Goal: Task Accomplishment & Management: Manage account settings

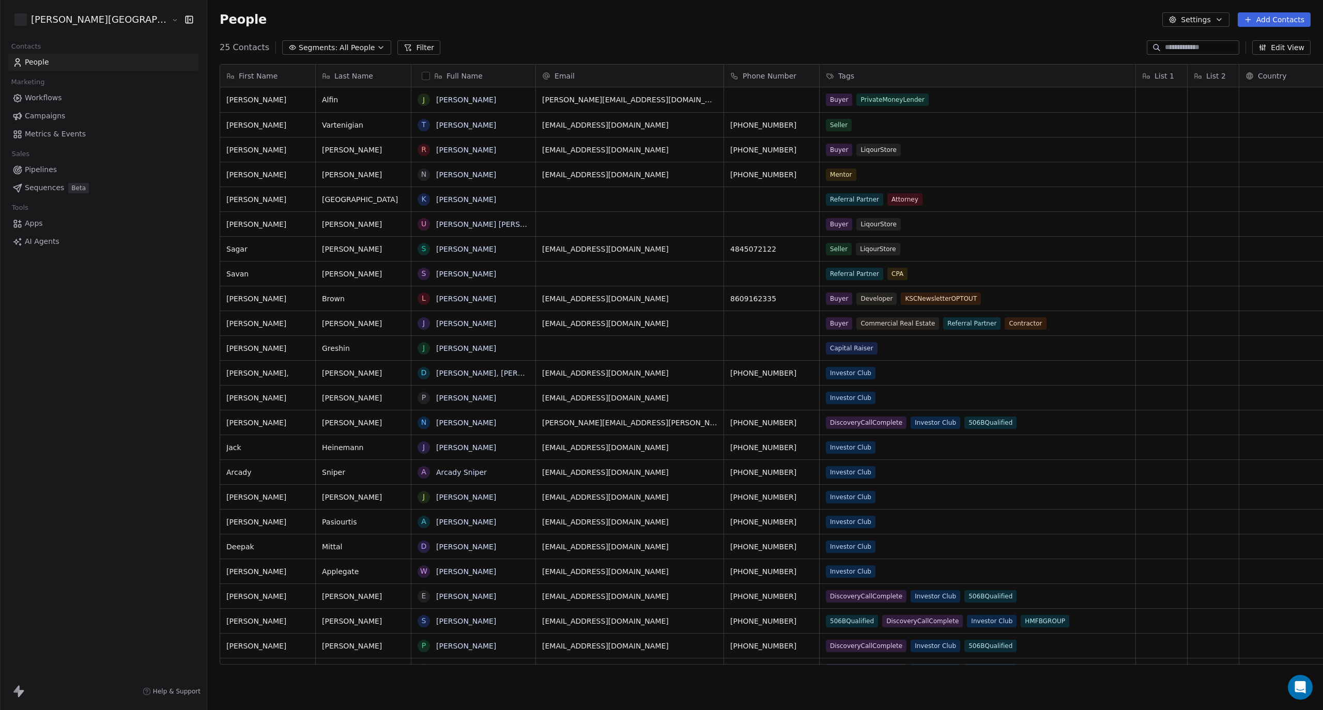
scroll to position [615, 1173]
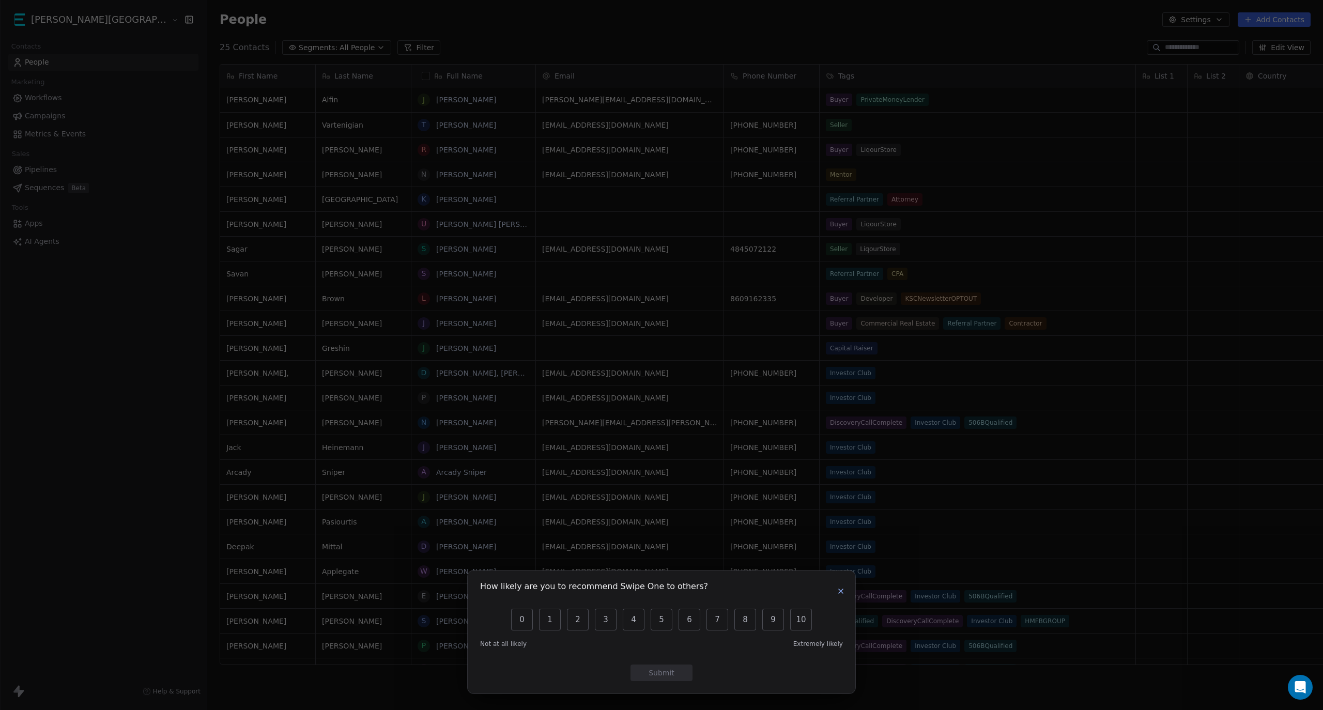
click at [841, 590] on icon "button" at bounding box center [841, 591] width 8 height 8
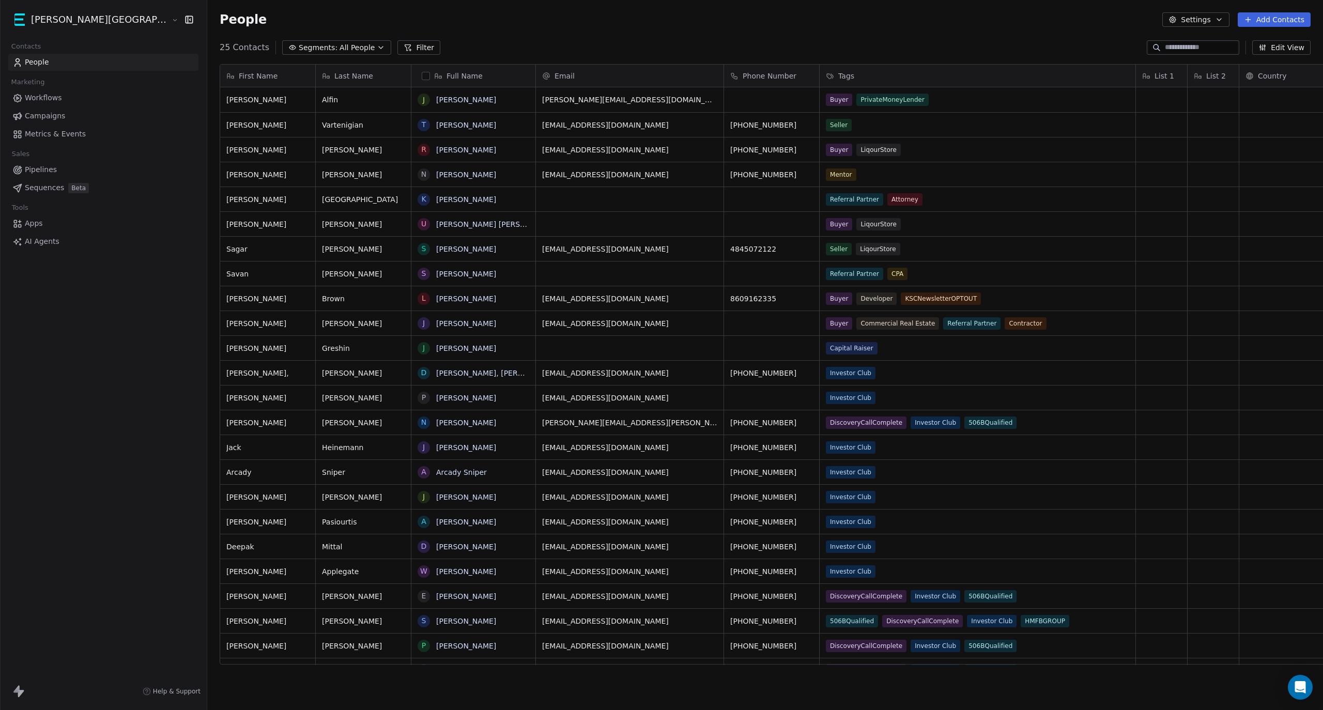
click at [92, 24] on html "Kane Street Capital Contacts People Marketing Workflows Campaigns Metrics & Eve…" at bounding box center [661, 355] width 1323 height 710
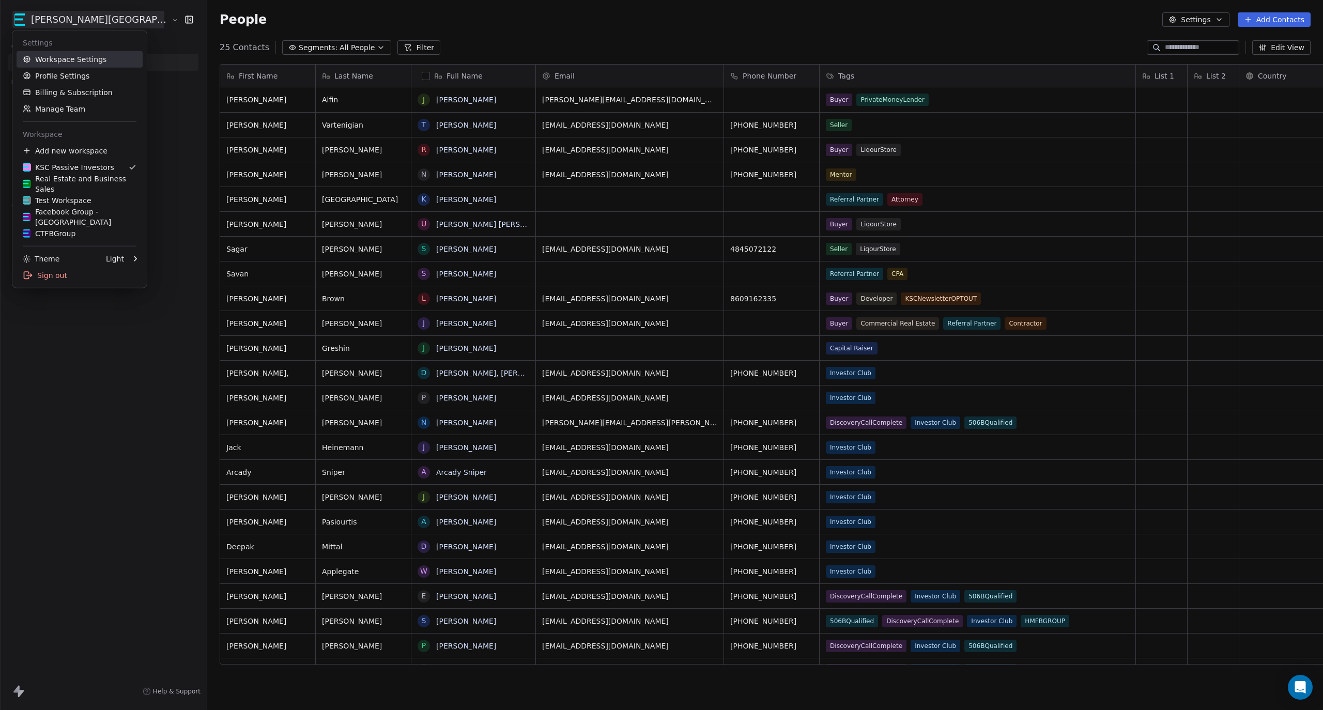
click at [61, 57] on link "Workspace Settings" at bounding box center [80, 59] width 126 height 17
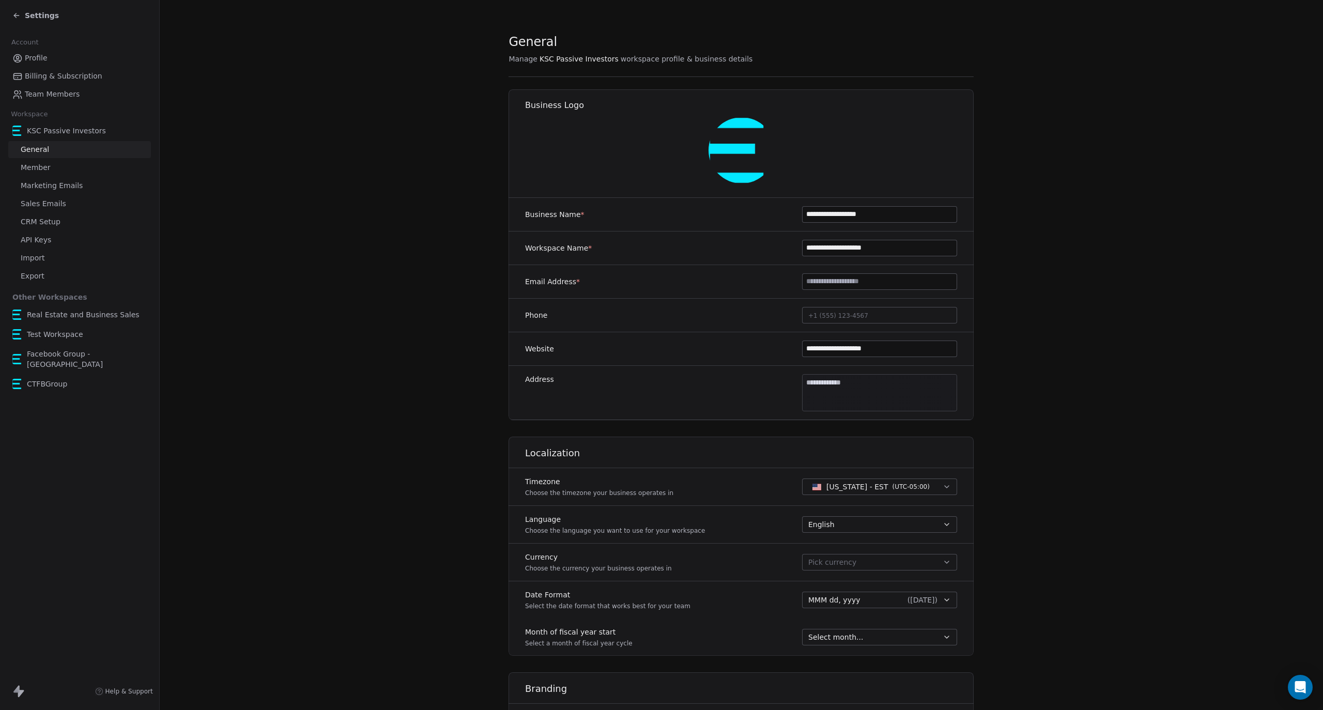
click at [35, 15] on span "Settings" at bounding box center [42, 15] width 34 height 10
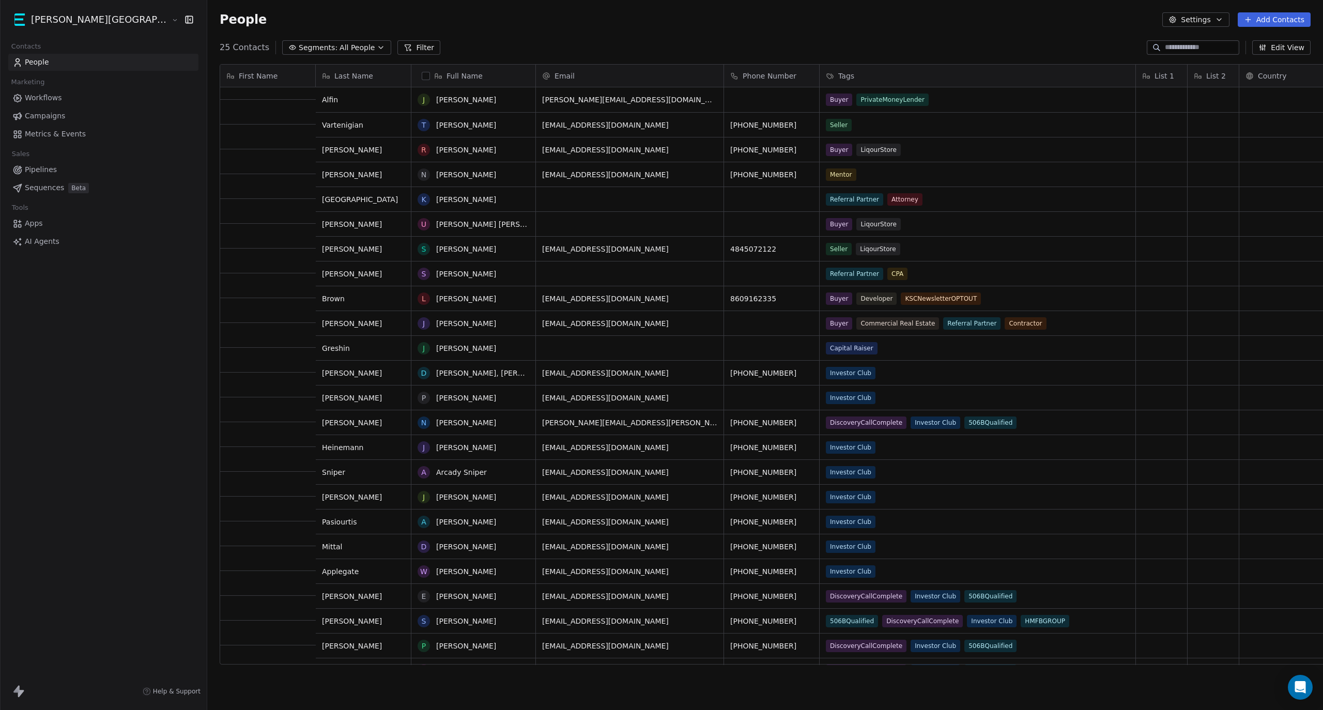
scroll to position [42, 0]
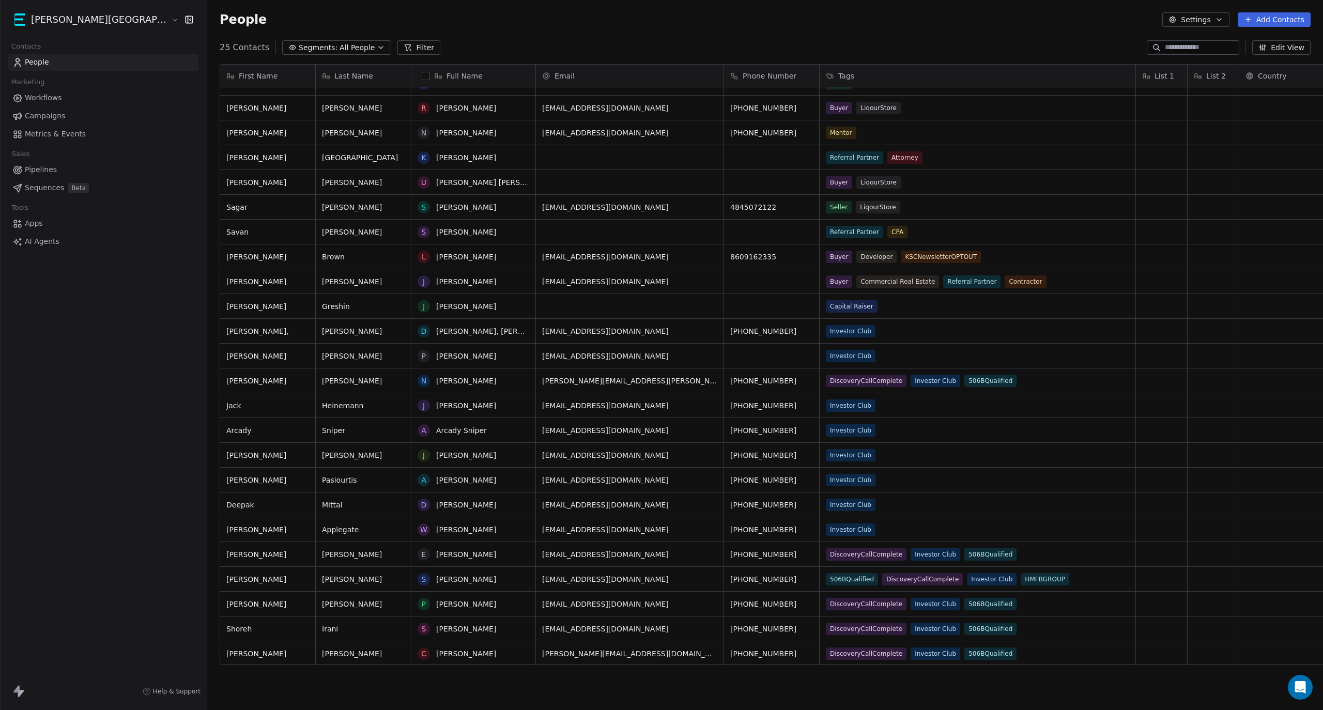
click at [71, 63] on link "People" at bounding box center [103, 62] width 190 height 17
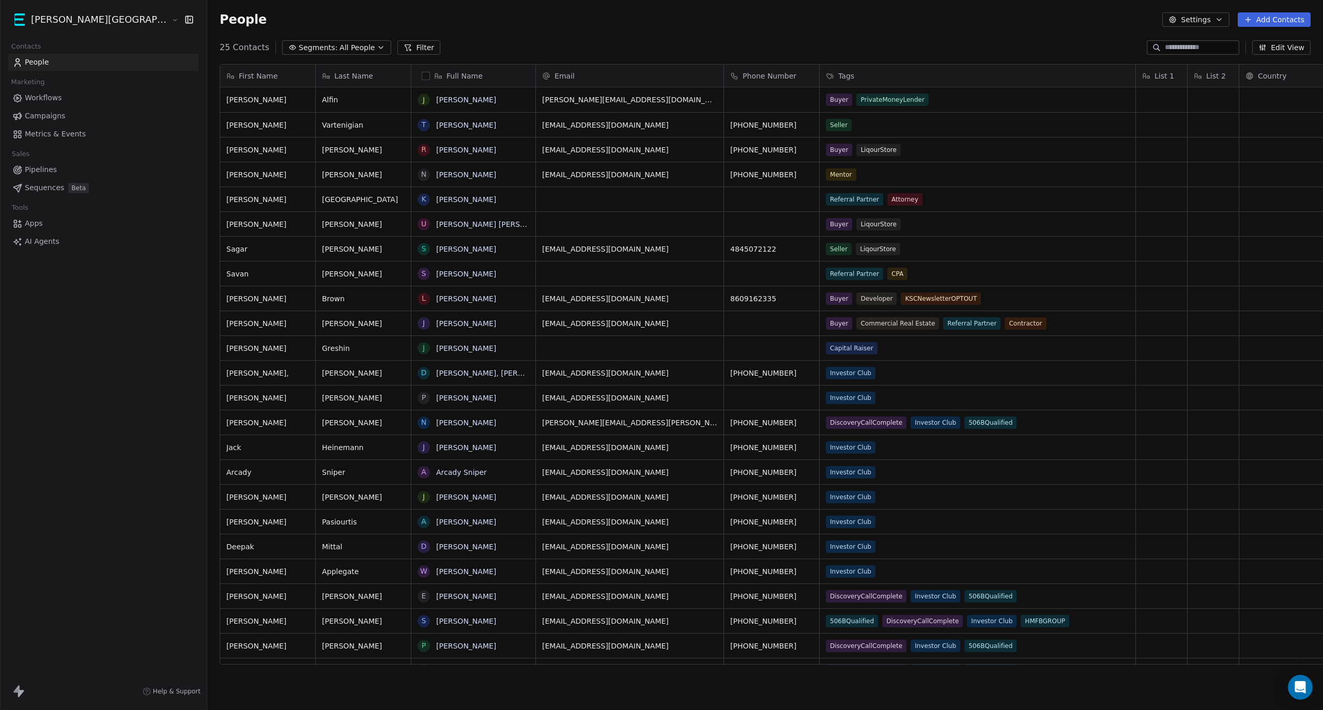
scroll to position [0, 0]
click at [1305, 49] on button "Edit View" at bounding box center [1281, 47] width 58 height 14
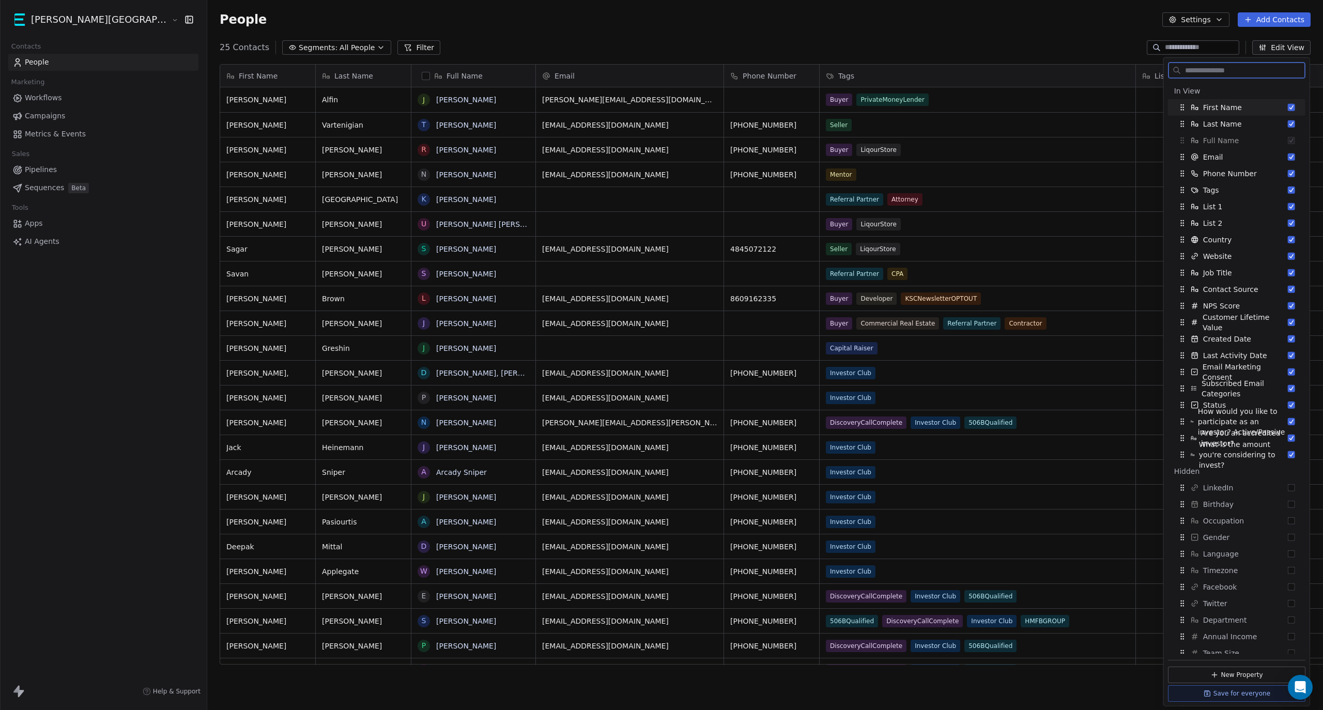
click at [1216, 23] on button "Settings" at bounding box center [1195, 19] width 67 height 14
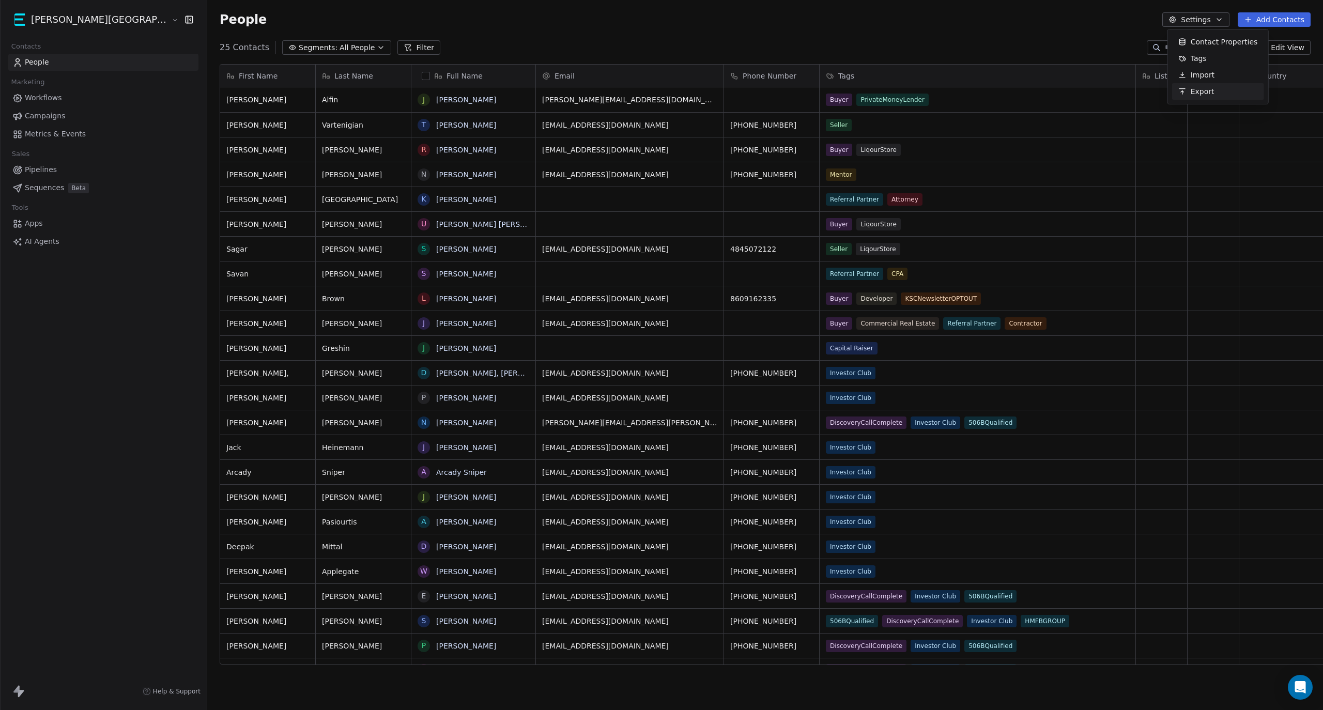
click at [1220, 91] on div "Export" at bounding box center [1218, 91] width 92 height 17
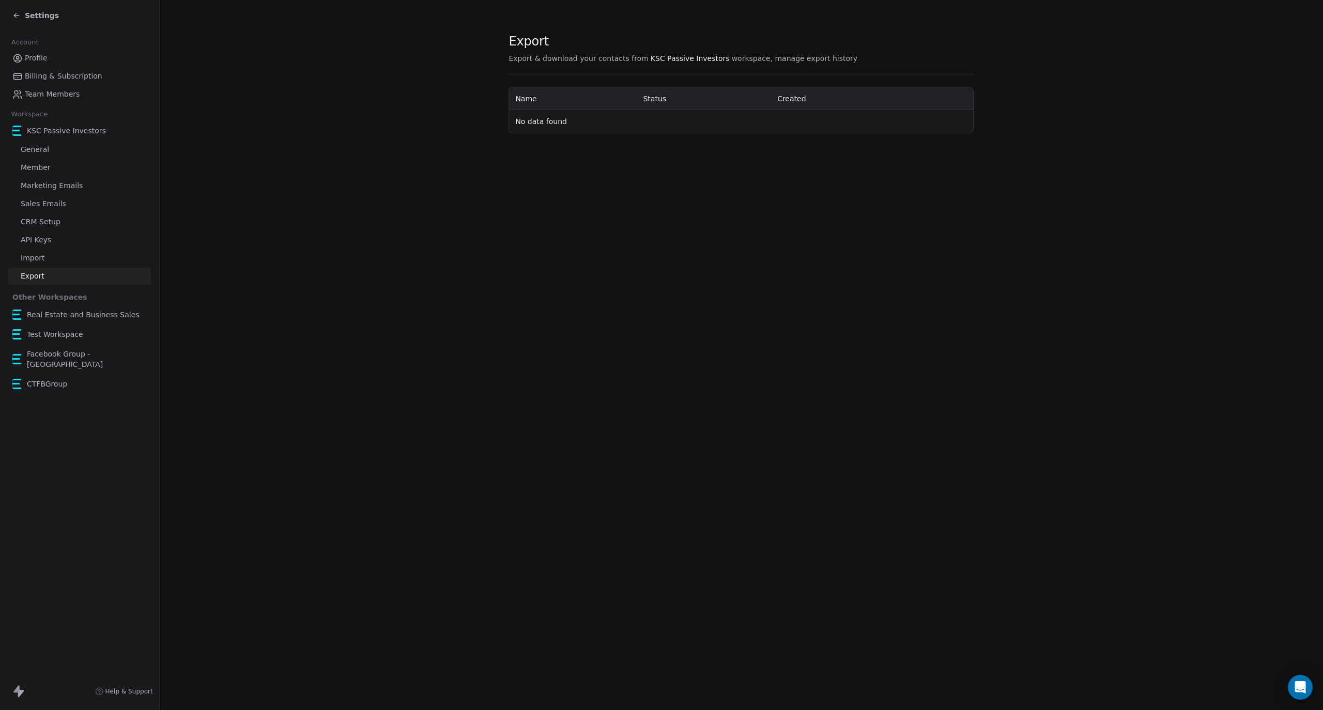
click at [35, 11] on span "Settings" at bounding box center [42, 15] width 34 height 10
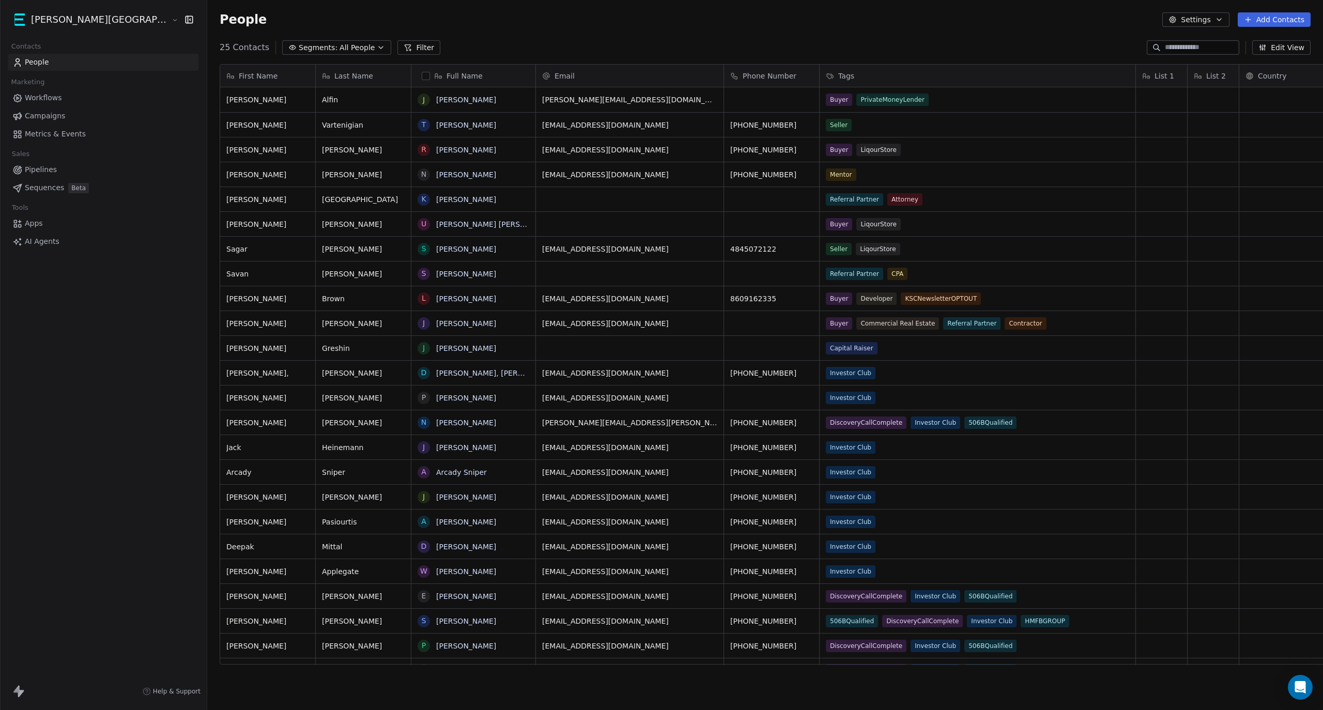
scroll to position [615, 1173]
click at [1217, 25] on button "Settings" at bounding box center [1195, 19] width 67 height 14
click at [1202, 88] on span "Export" at bounding box center [1203, 91] width 24 height 11
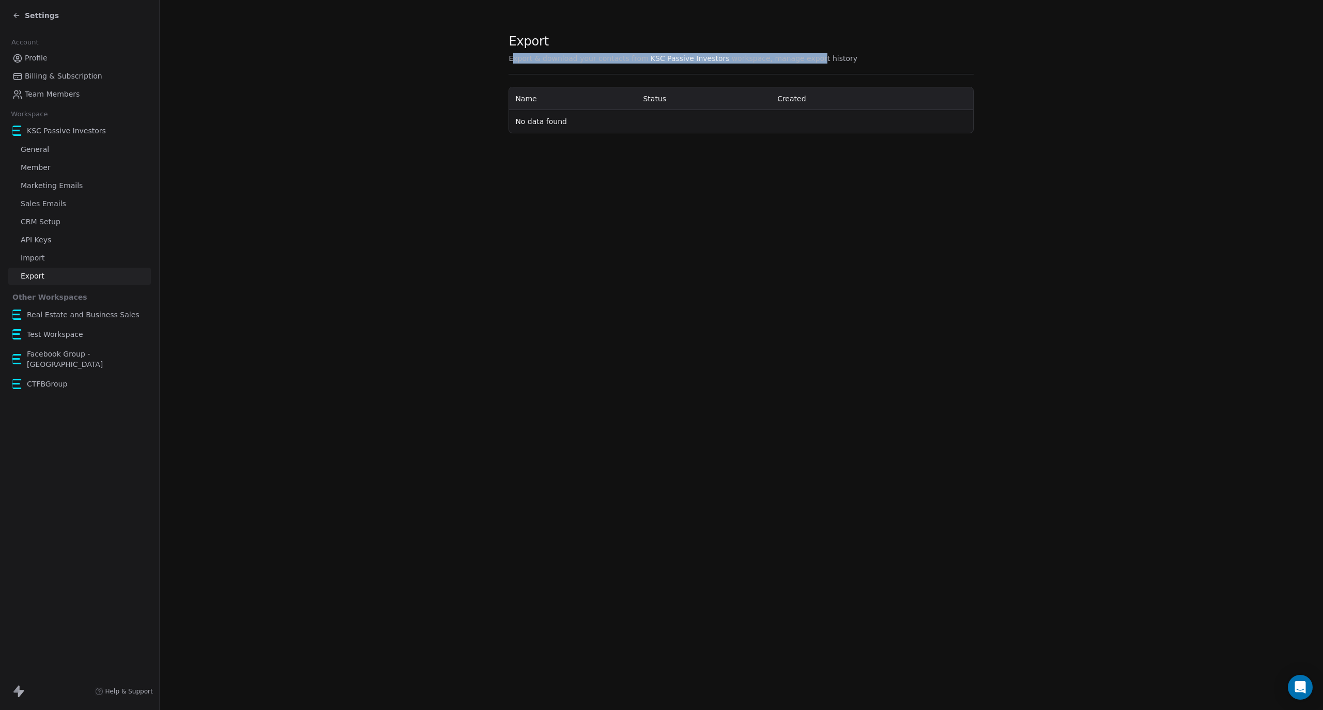
drag, startPoint x: 502, startPoint y: 57, endPoint x: 751, endPoint y: 63, distance: 249.2
click at [781, 60] on span "Export & download your contacts from KSC Passive Investors workspace, manage ex…" at bounding box center [683, 58] width 349 height 10
click at [678, 60] on span "KSC Passive Investors" at bounding box center [690, 58] width 79 height 10
click at [669, 58] on span "KSC Passive Investors" at bounding box center [690, 58] width 79 height 10
click at [53, 280] on link "Export" at bounding box center [79, 276] width 143 height 17
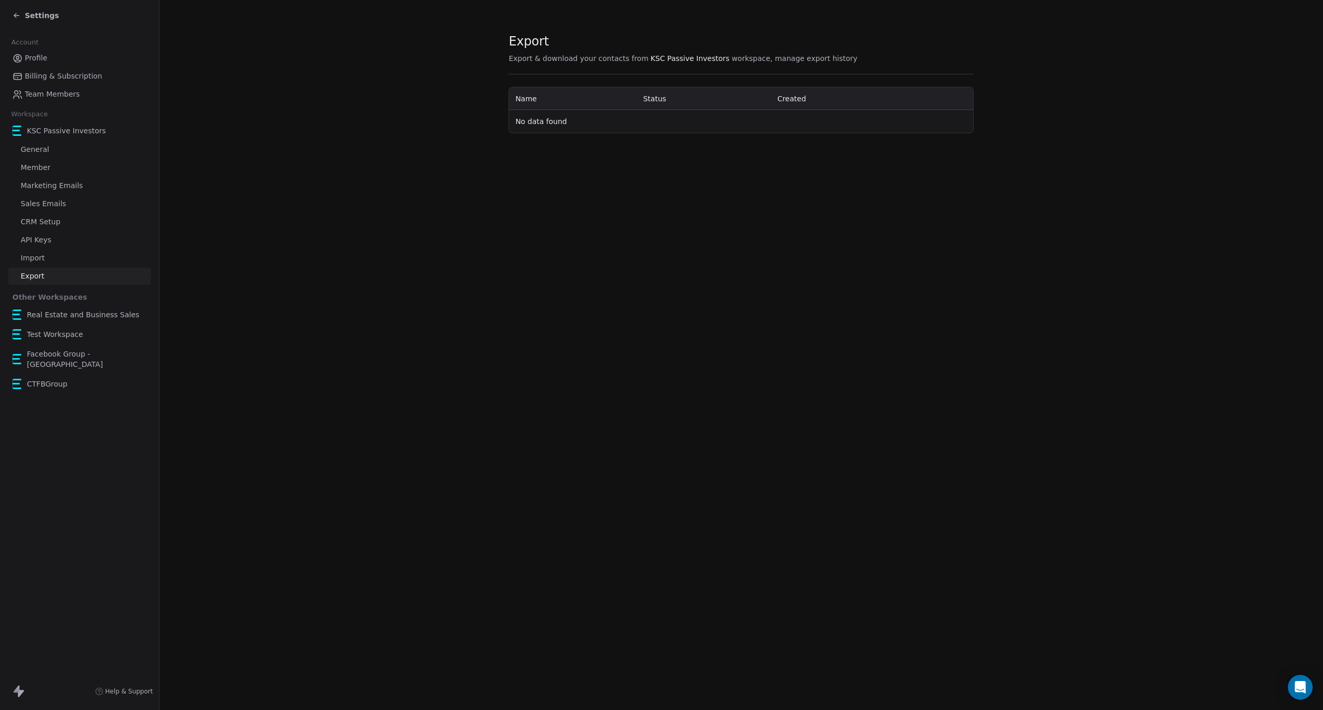
click at [46, 318] on span "Real Estate and Business Sales" at bounding box center [83, 315] width 113 height 10
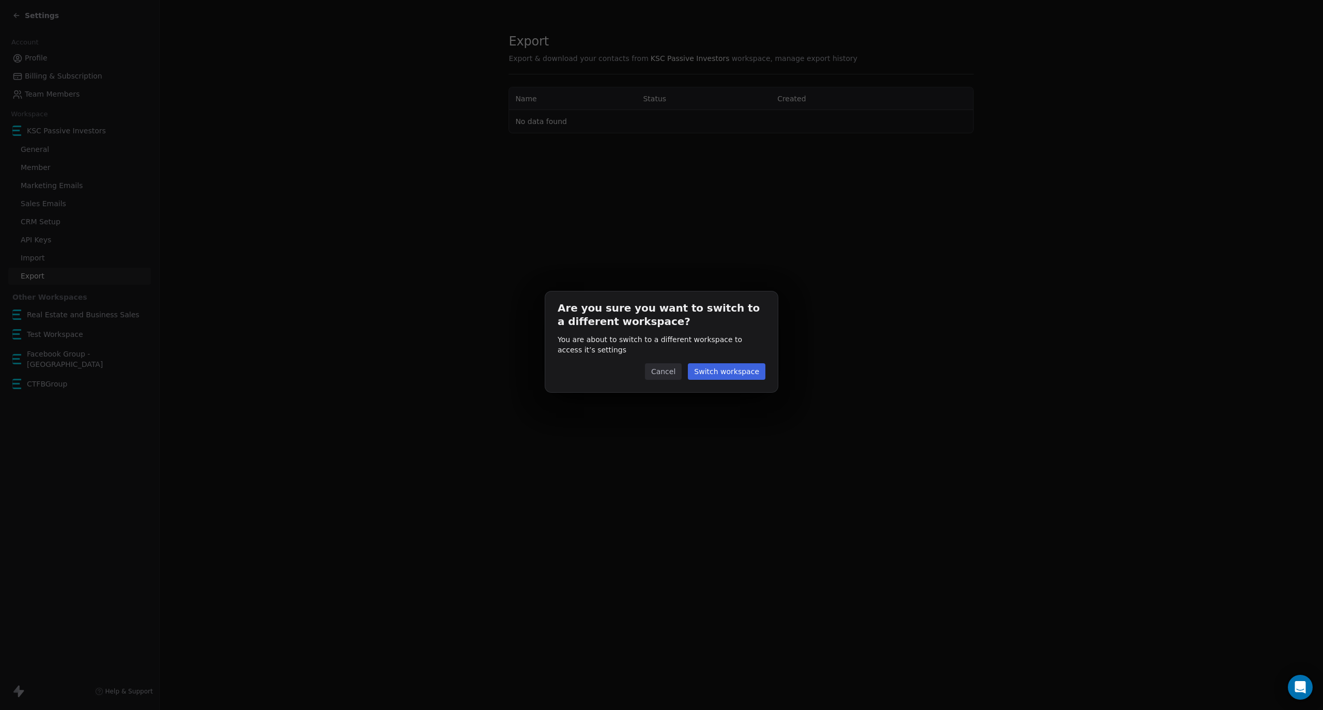
drag, startPoint x: 672, startPoint y: 371, endPoint x: 407, endPoint y: 318, distance: 269.7
click at [671, 371] on button "Cancel" at bounding box center [663, 371] width 37 height 17
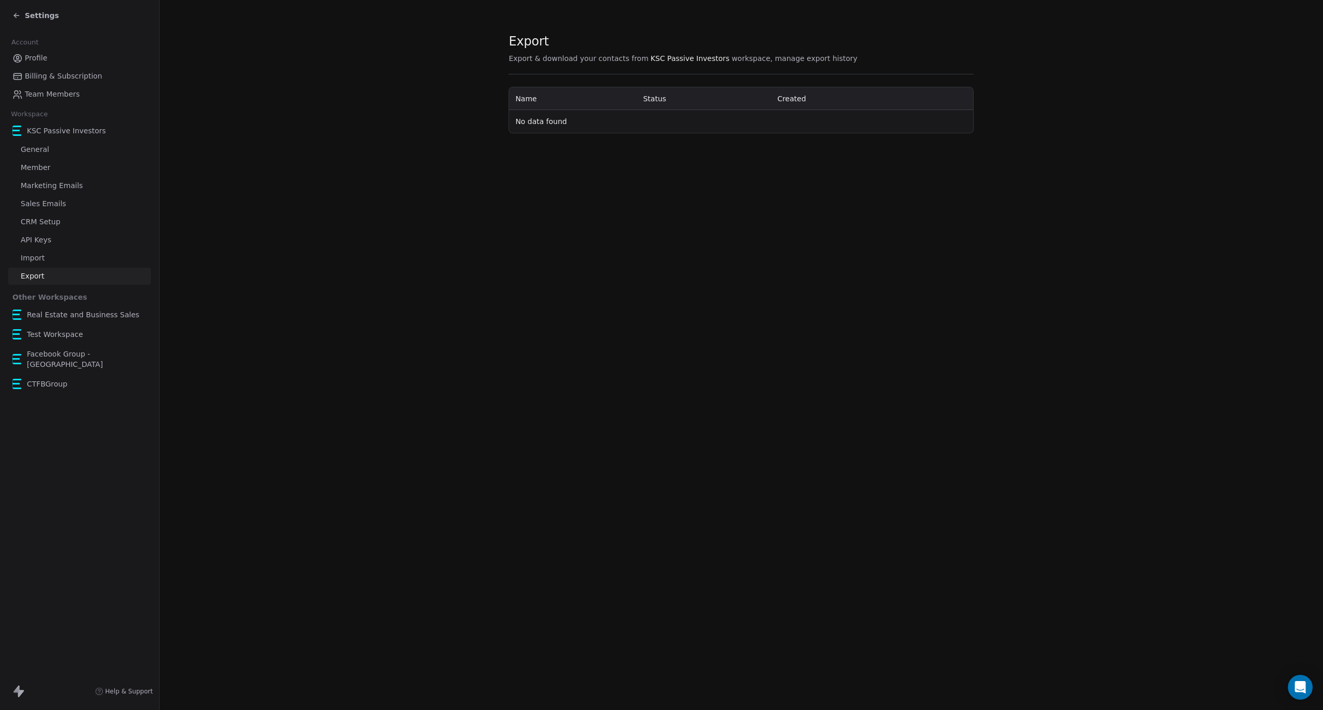
click at [65, 320] on span "Real Estate and Business Sales" at bounding box center [83, 315] width 113 height 10
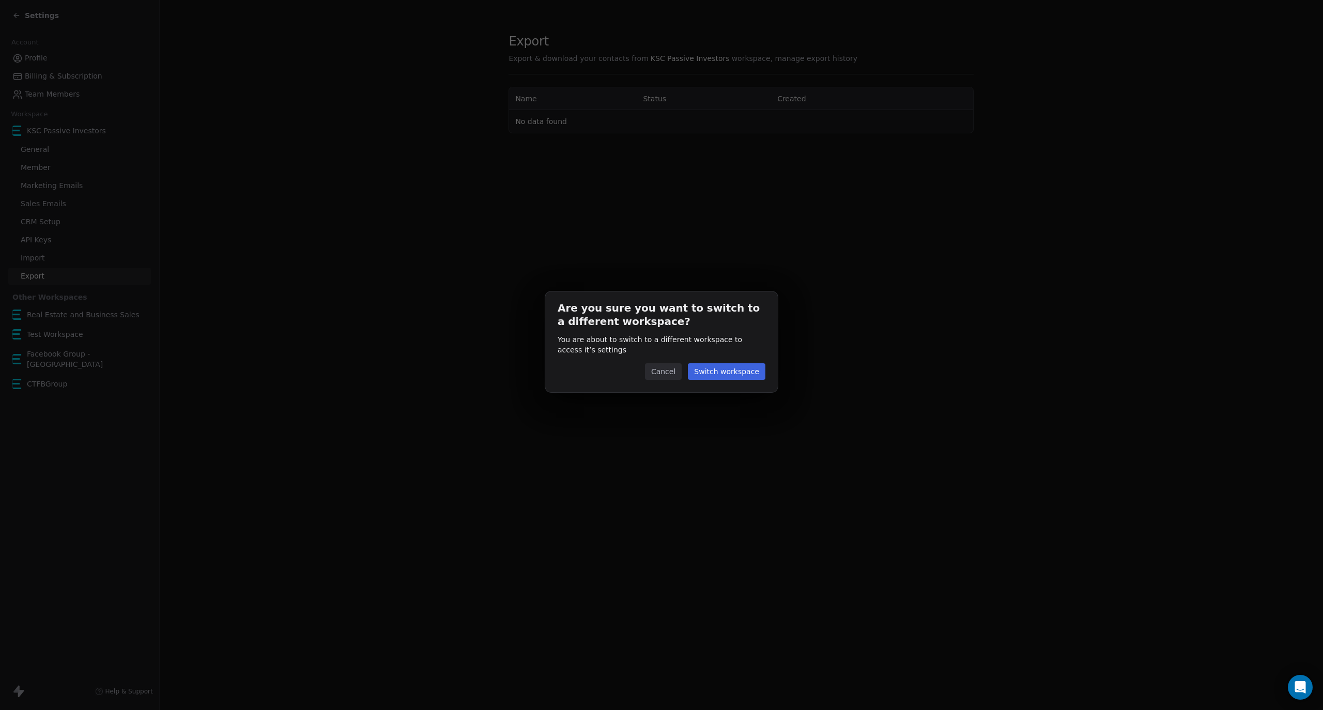
click at [740, 366] on button "Switch workspace" at bounding box center [727, 371] width 78 height 17
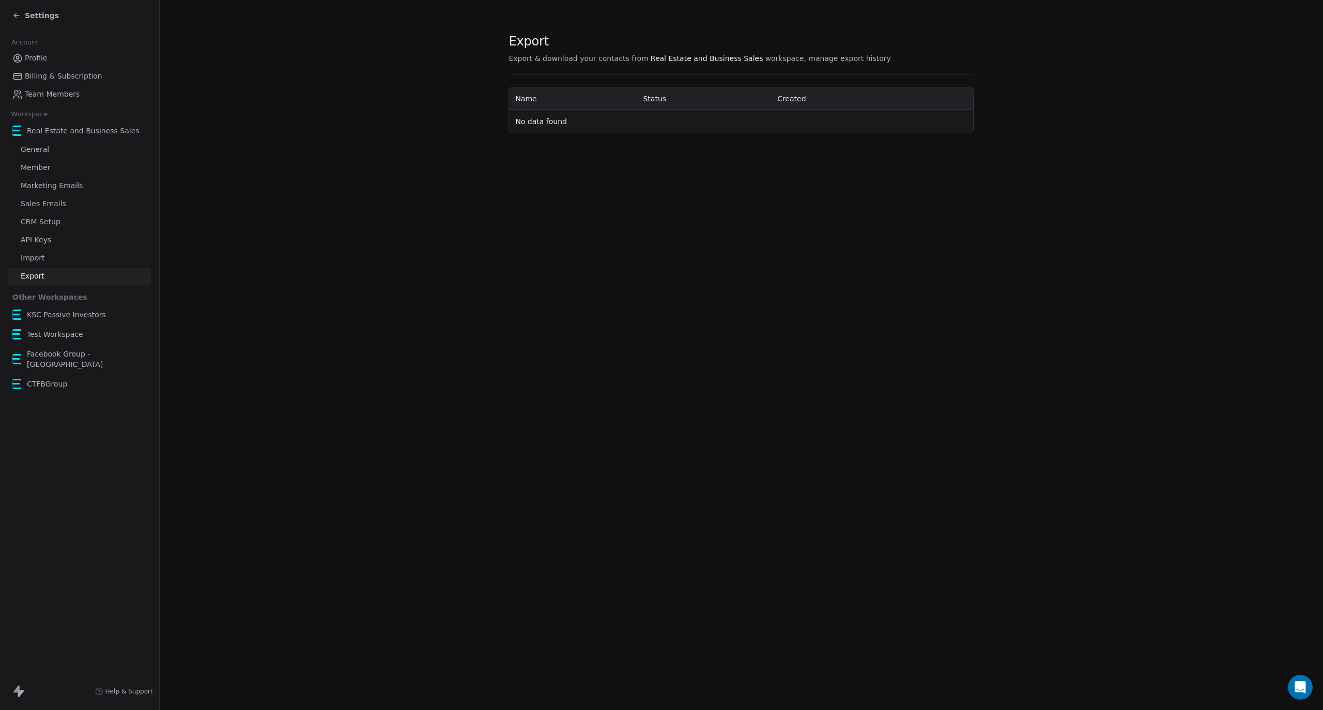
click at [37, 17] on span "Settings" at bounding box center [42, 15] width 34 height 10
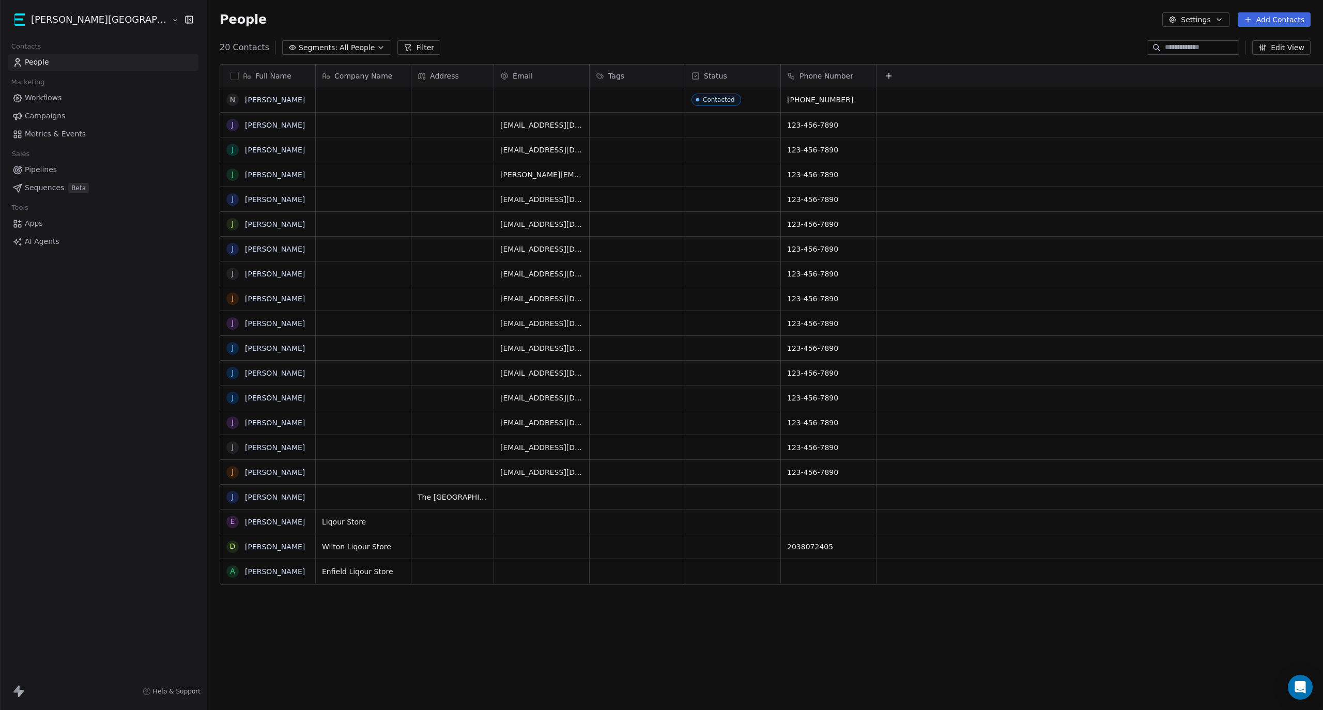
scroll to position [615, 1173]
click at [62, 24] on html "Kane Street Capital Contacts People Marketing Workflows Campaigns Metrics & Eve…" at bounding box center [661, 355] width 1323 height 710
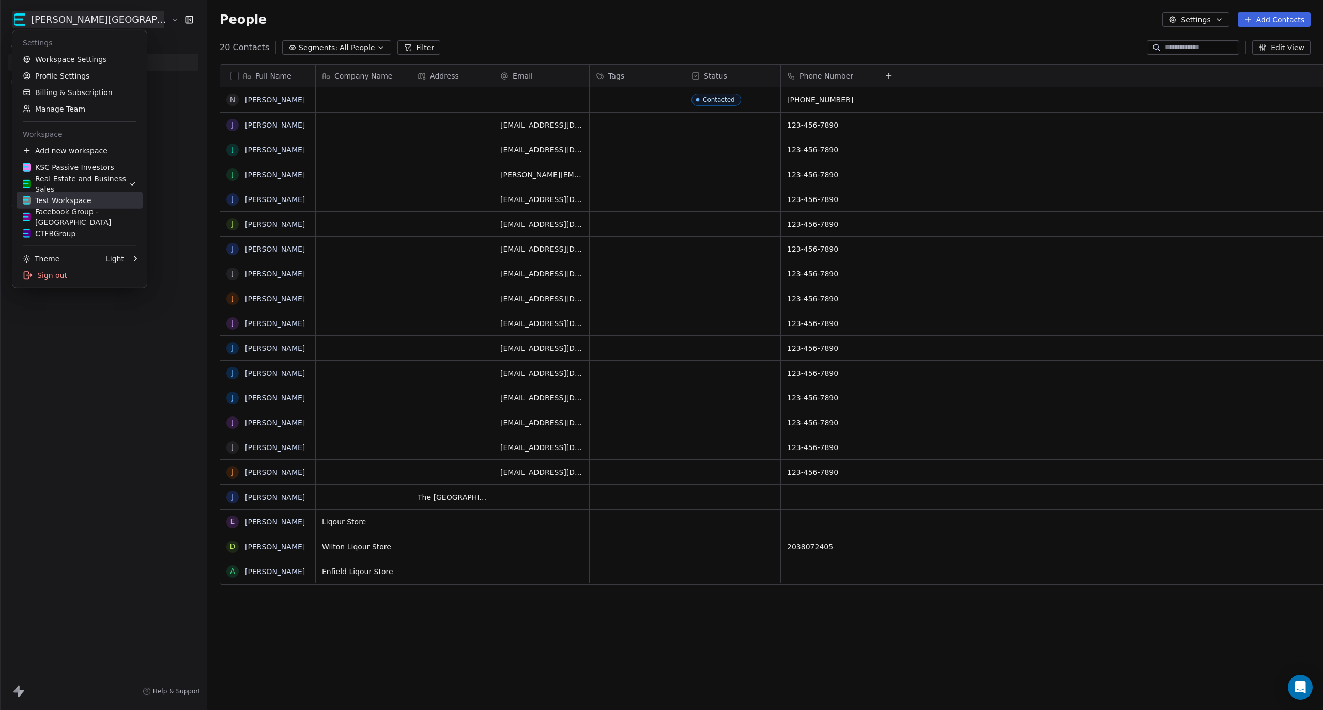
click at [52, 203] on div "Test Workspace" at bounding box center [57, 200] width 69 height 10
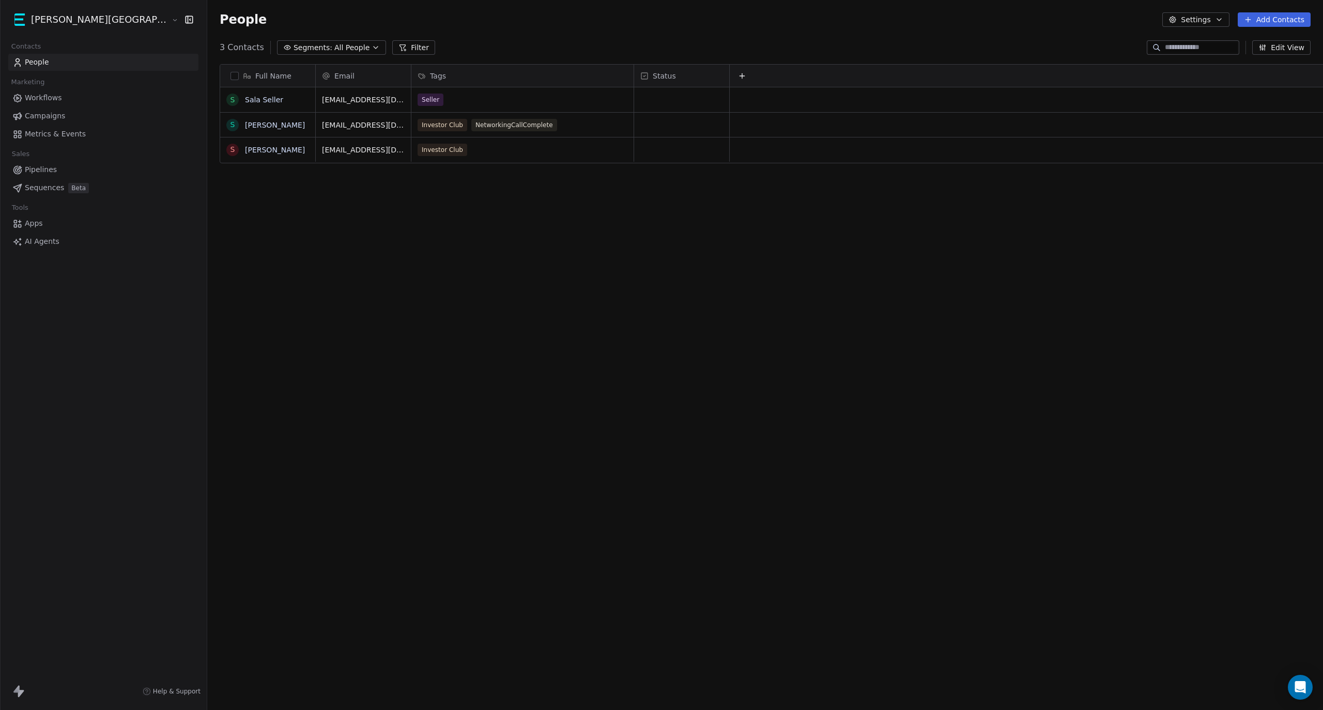
scroll to position [615, 1173]
click at [66, 13] on html "Kane Street Capital Contacts People Marketing Workflows Campaigns Metrics & Eve…" at bounding box center [661, 355] width 1323 height 710
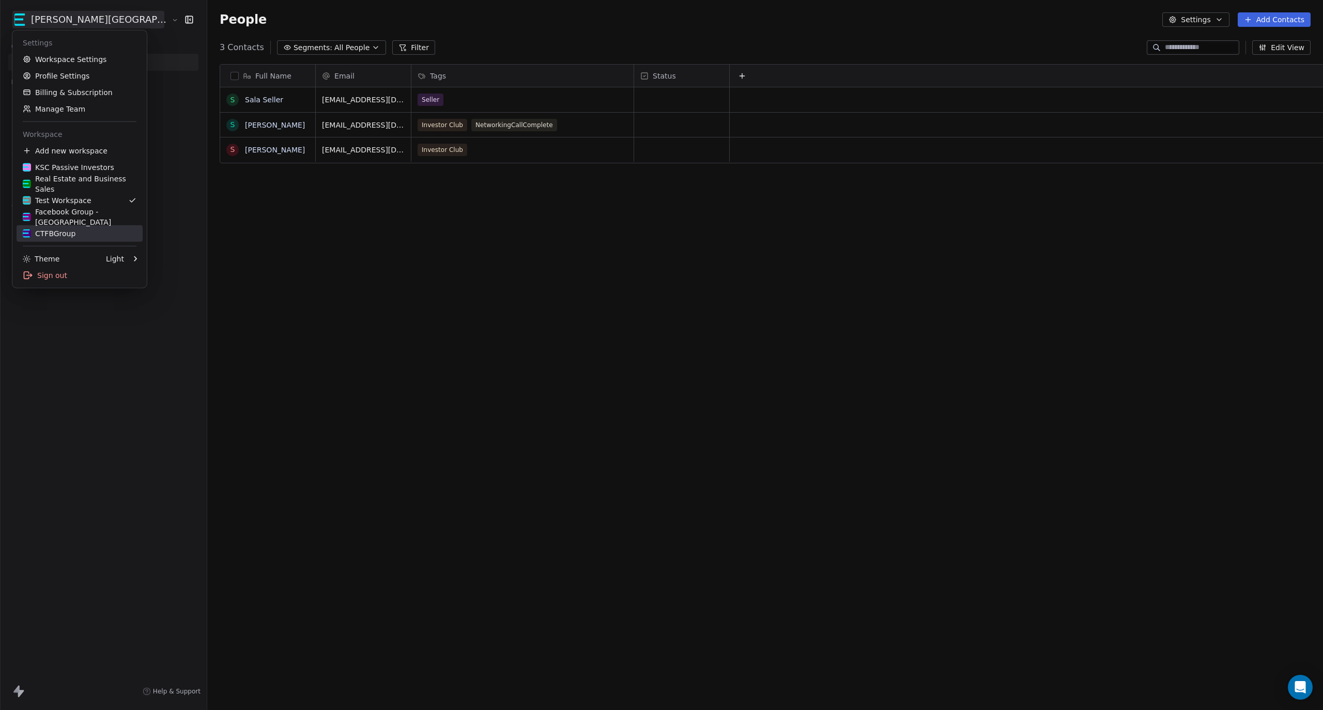
click at [65, 233] on div "CTFBGroup" at bounding box center [49, 233] width 53 height 10
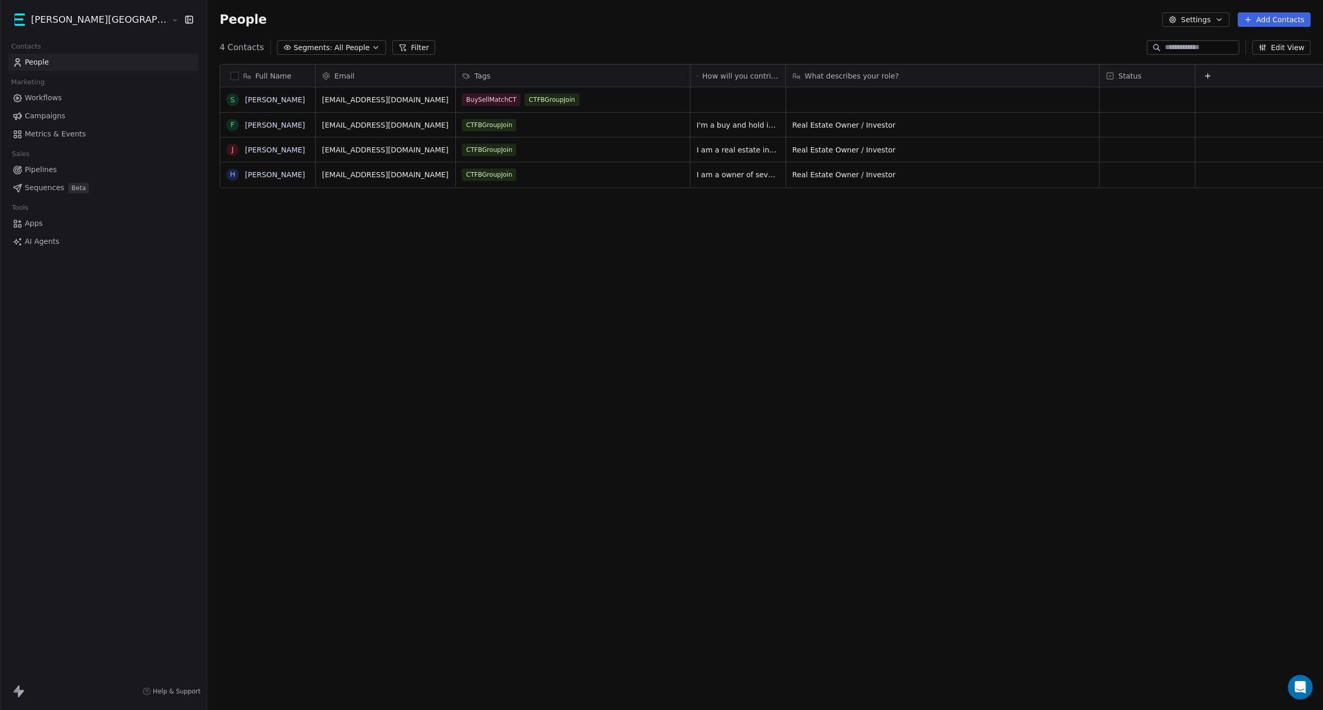
scroll to position [615, 1173]
click at [348, 251] on div "Full Name S Samarth Patel F Fernando Diaz J Jason White H Himanshu Rajgor Email…" at bounding box center [765, 368] width 1116 height 625
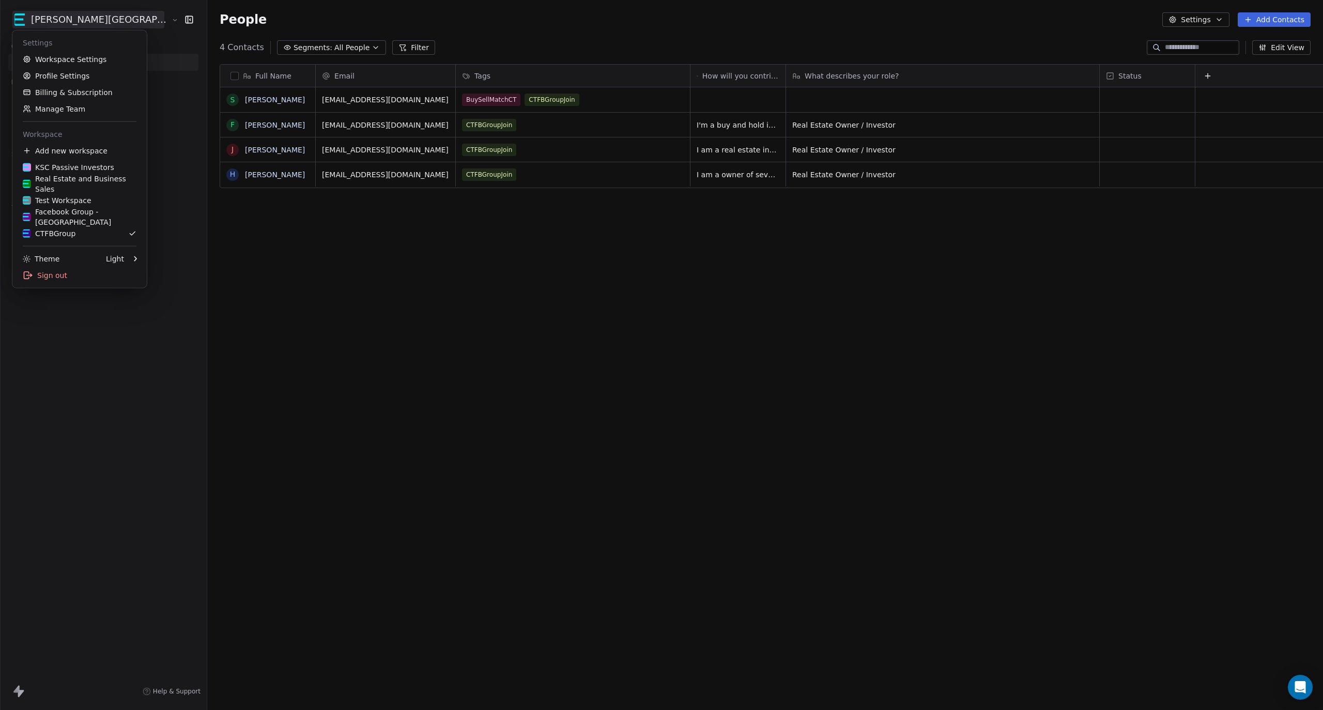
click at [71, 23] on html "Kane Street Capital Contacts People Marketing Workflows Campaigns Metrics & Eve…" at bounding box center [661, 355] width 1323 height 710
click at [78, 166] on div "KSC Passive Investors" at bounding box center [68, 167] width 91 height 10
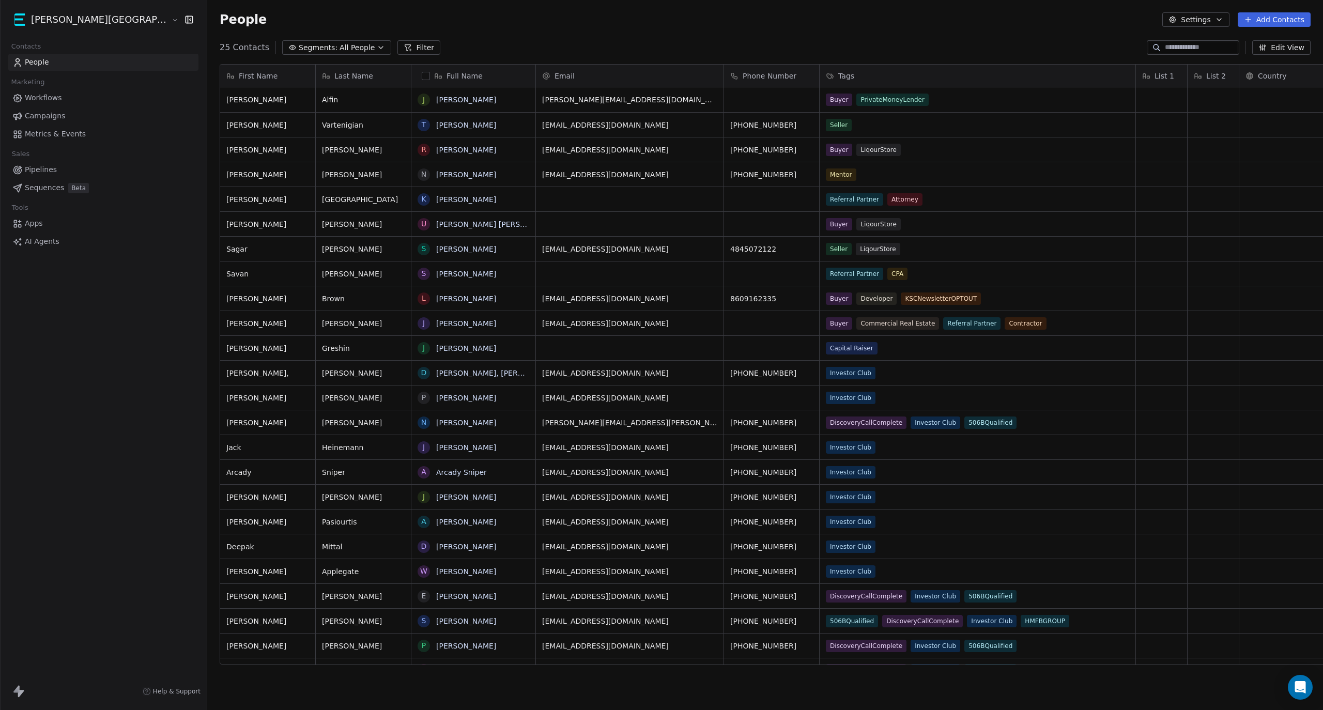
scroll to position [615, 1173]
click at [1287, 52] on button "Edit View" at bounding box center [1281, 47] width 58 height 14
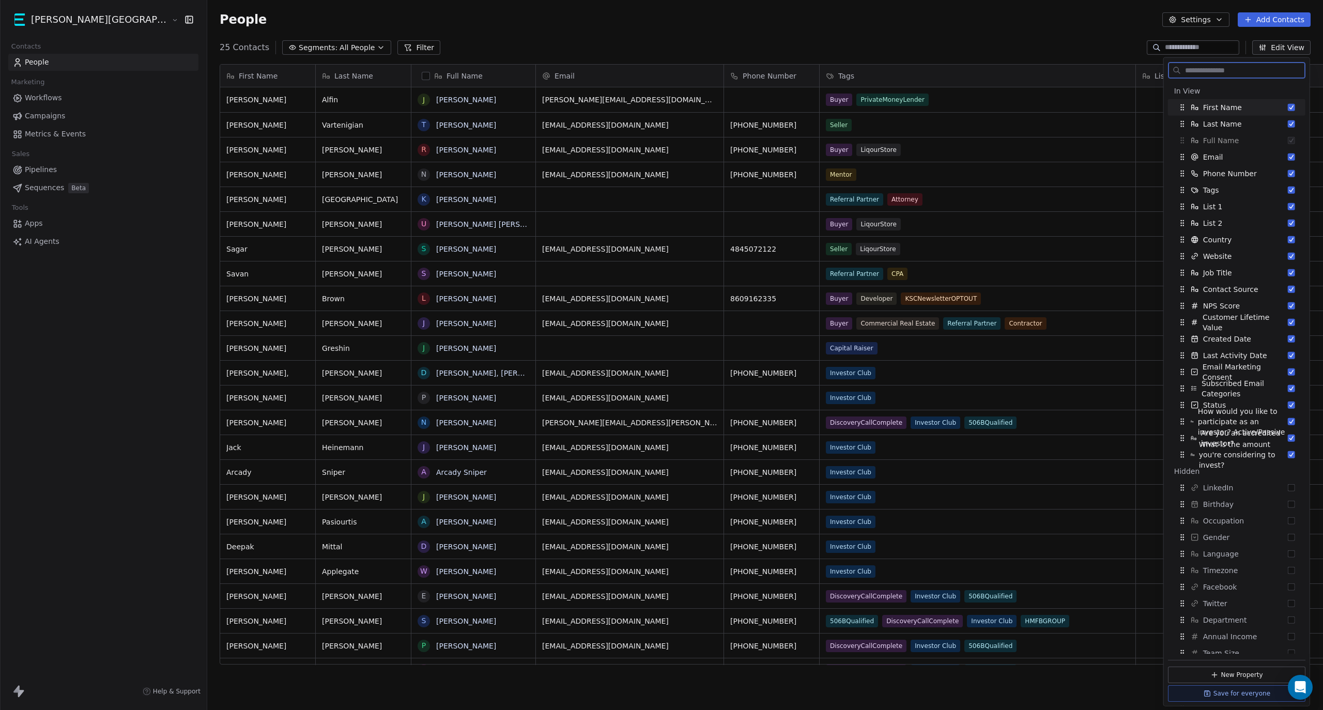
click at [1284, 52] on button "Edit View" at bounding box center [1281, 47] width 58 height 14
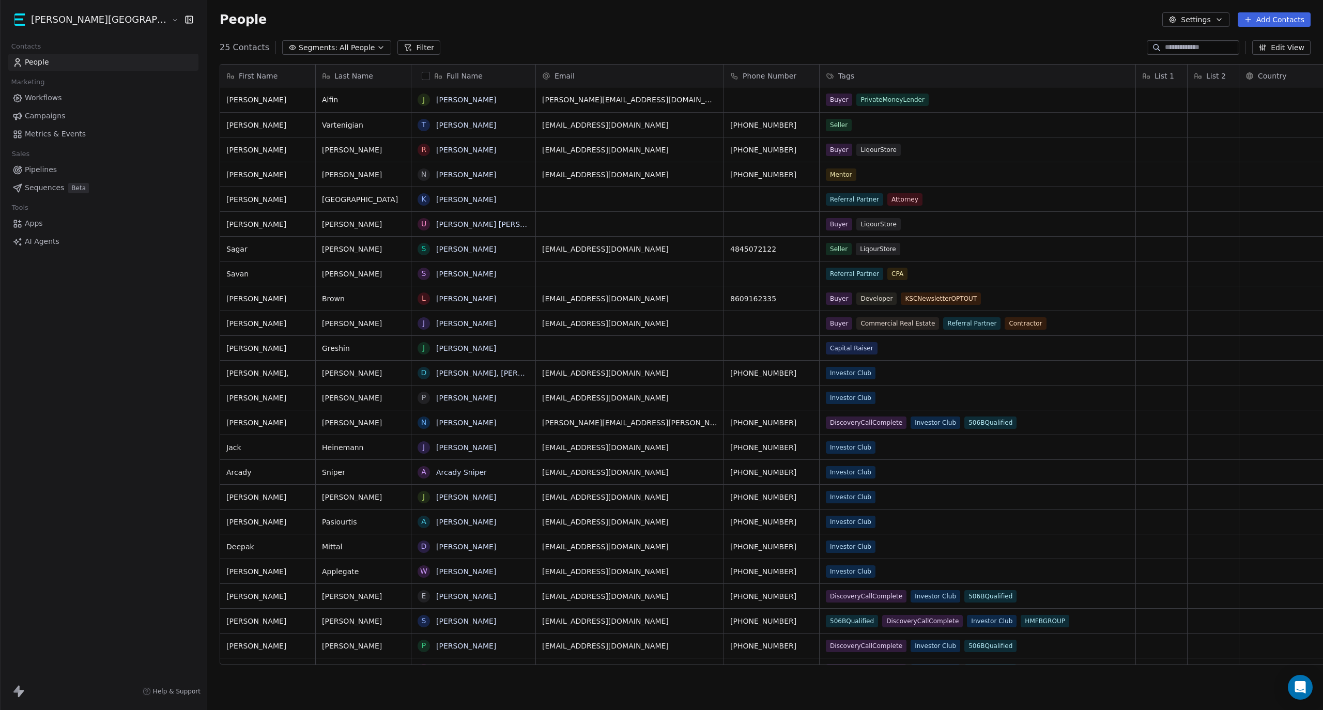
click at [422, 74] on button "button" at bounding box center [426, 76] width 8 height 8
click at [422, 77] on button "button" at bounding box center [426, 76] width 8 height 8
click at [420, 102] on button "grid" at bounding box center [424, 100] width 8 height 8
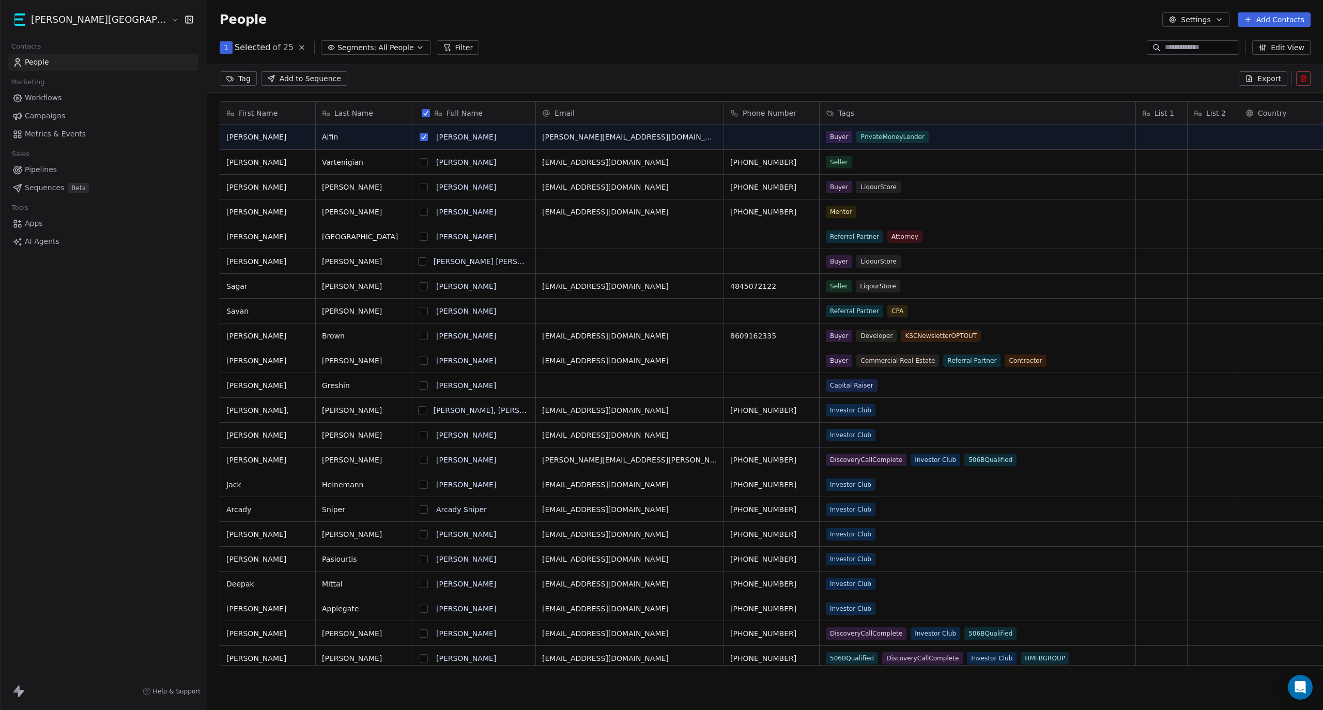
scroll to position [579, 1173]
click at [420, 138] on button "grid" at bounding box center [424, 137] width 8 height 8
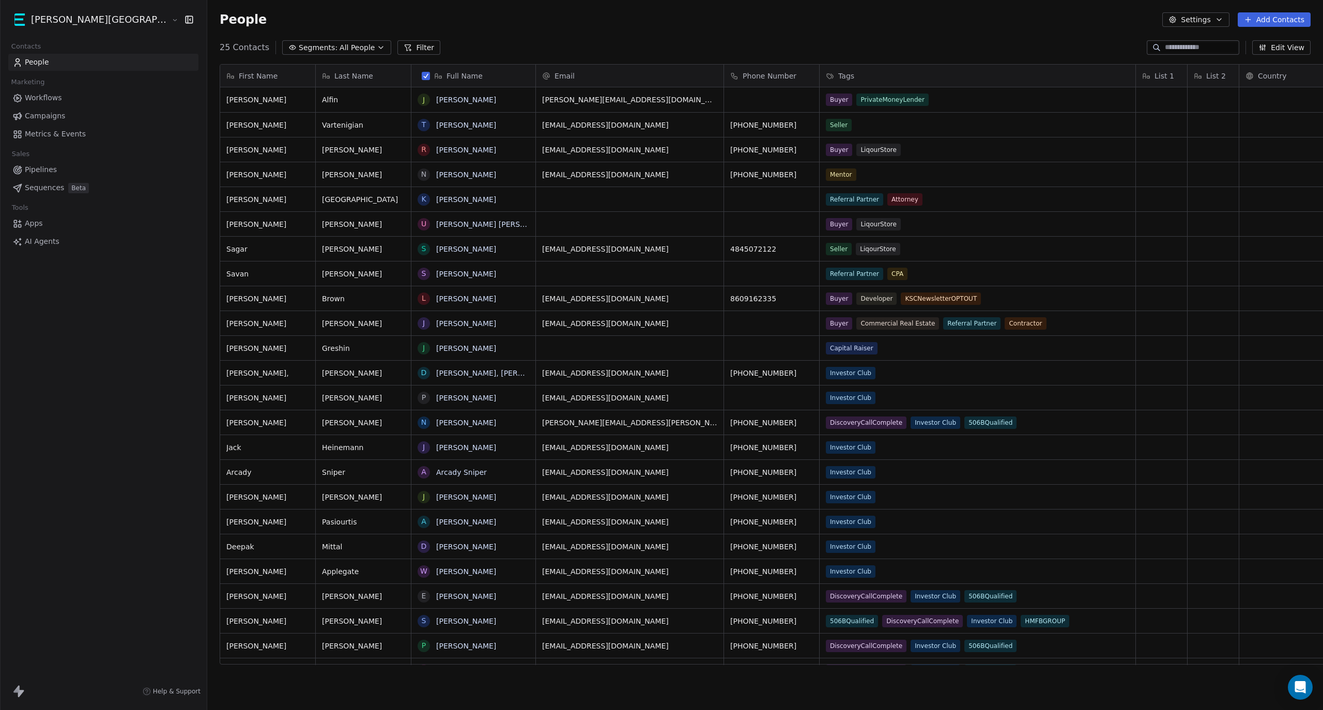
click at [422, 76] on button "button" at bounding box center [426, 76] width 8 height 8
click at [422, 74] on button "button" at bounding box center [426, 76] width 8 height 8
click at [420, 102] on button "grid" at bounding box center [424, 100] width 8 height 8
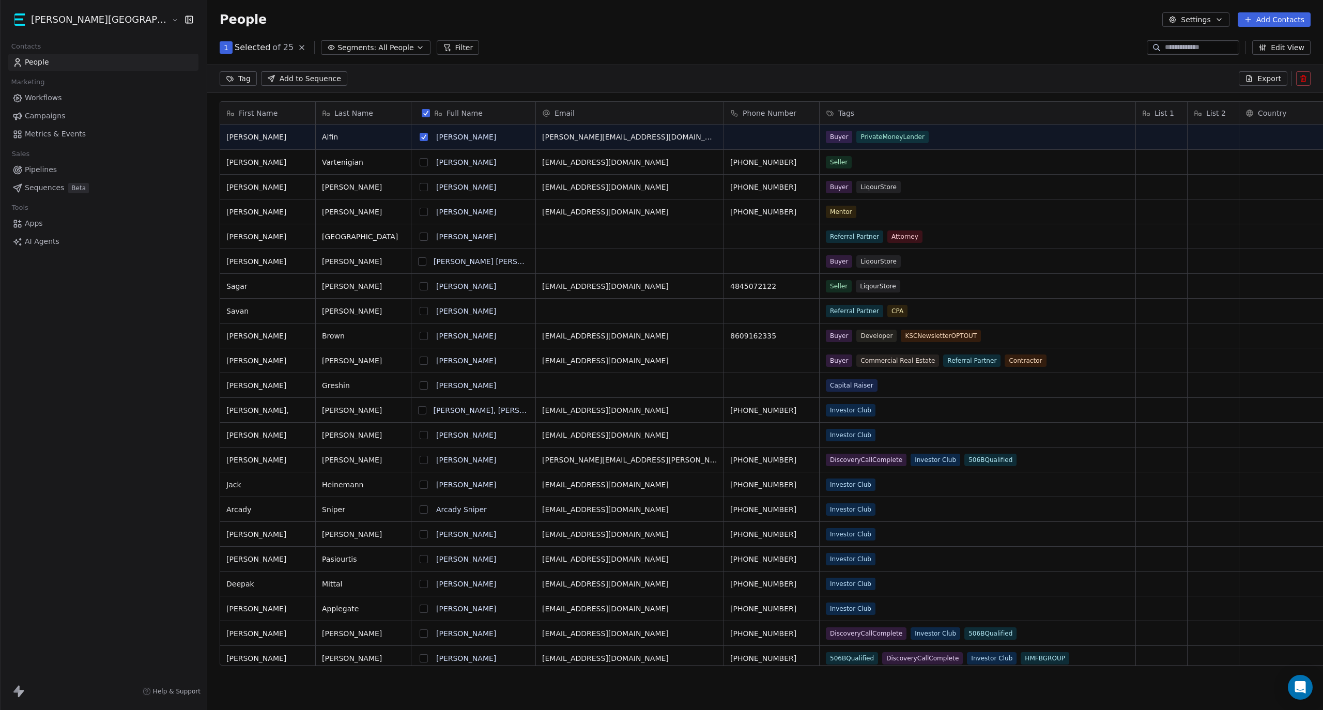
scroll to position [579, 1173]
click at [420, 164] on button "grid" at bounding box center [424, 162] width 8 height 8
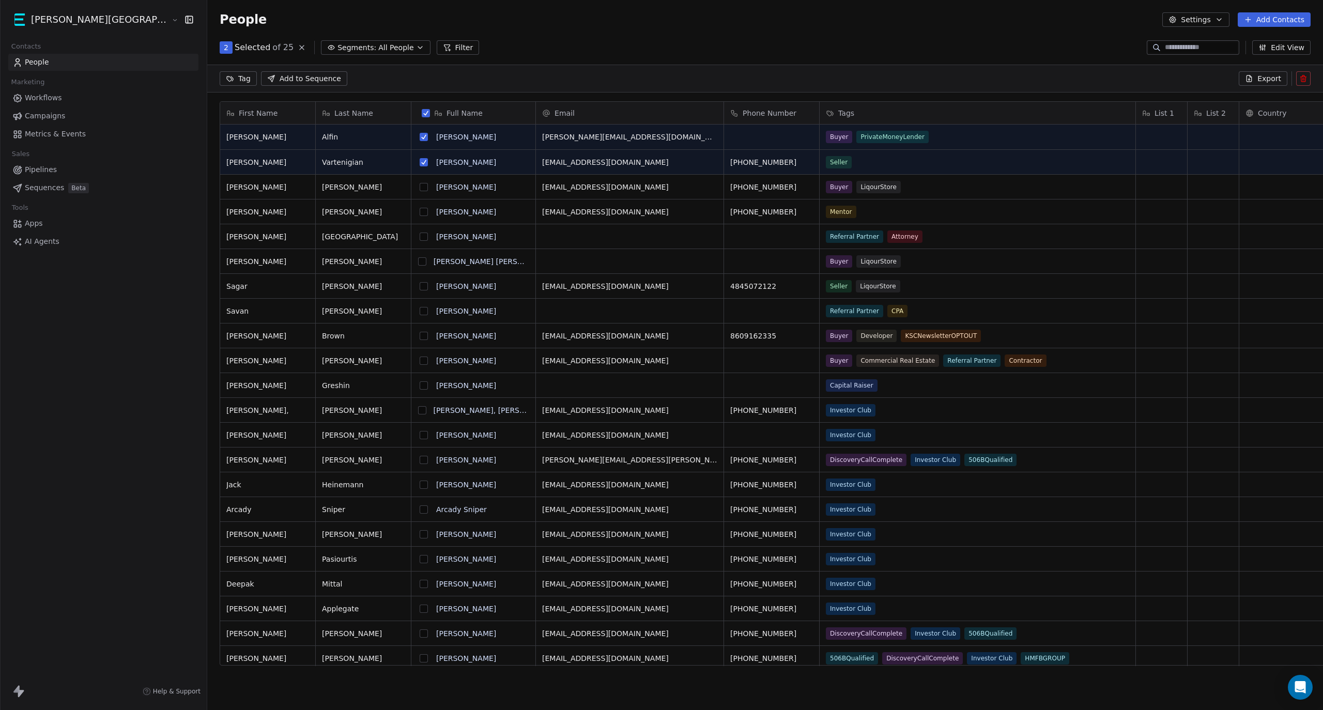
click at [420, 187] on button "grid" at bounding box center [424, 187] width 8 height 8
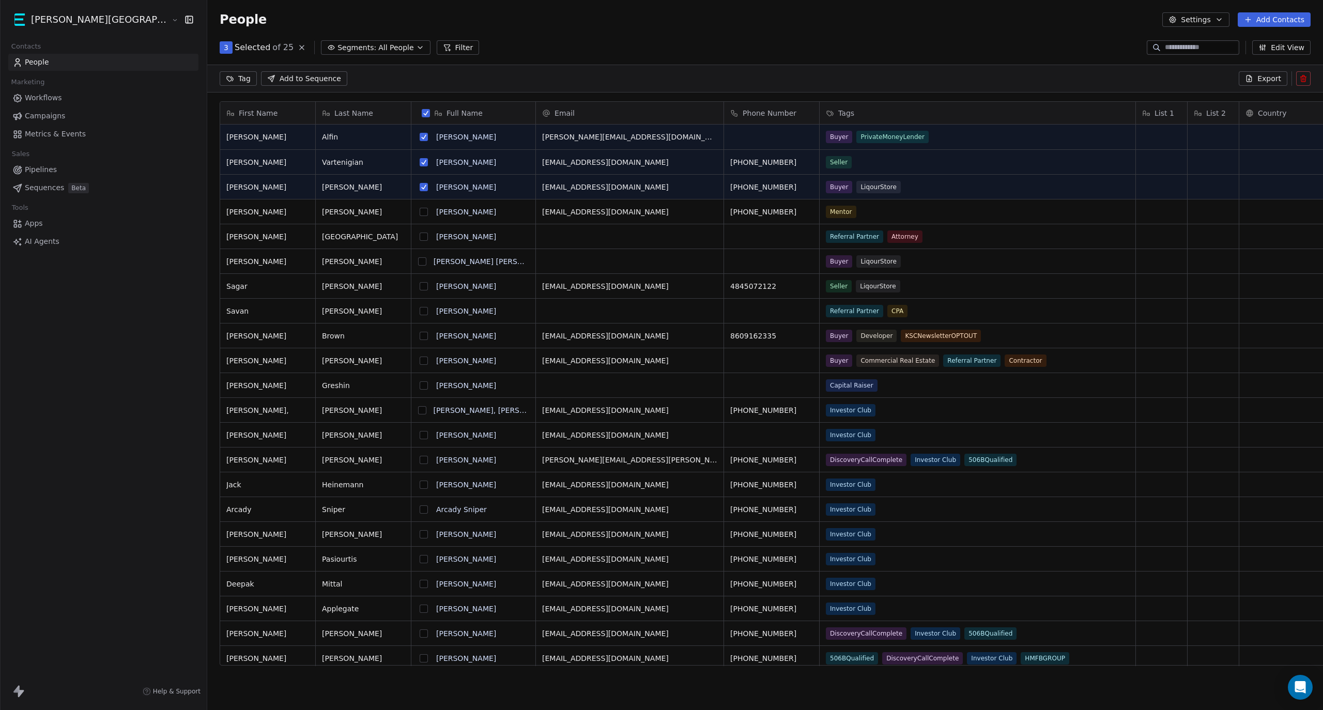
click at [420, 211] on button "grid" at bounding box center [424, 212] width 8 height 8
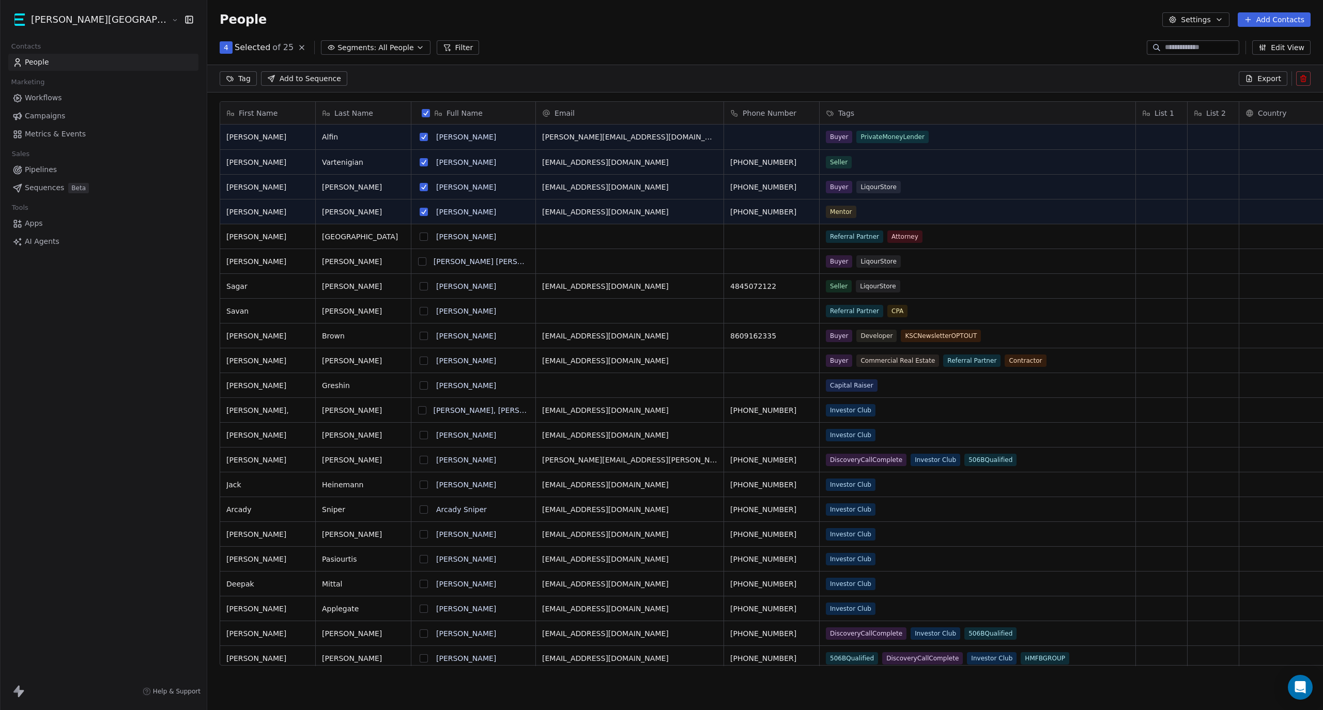
click at [420, 240] on button "grid" at bounding box center [424, 237] width 8 height 8
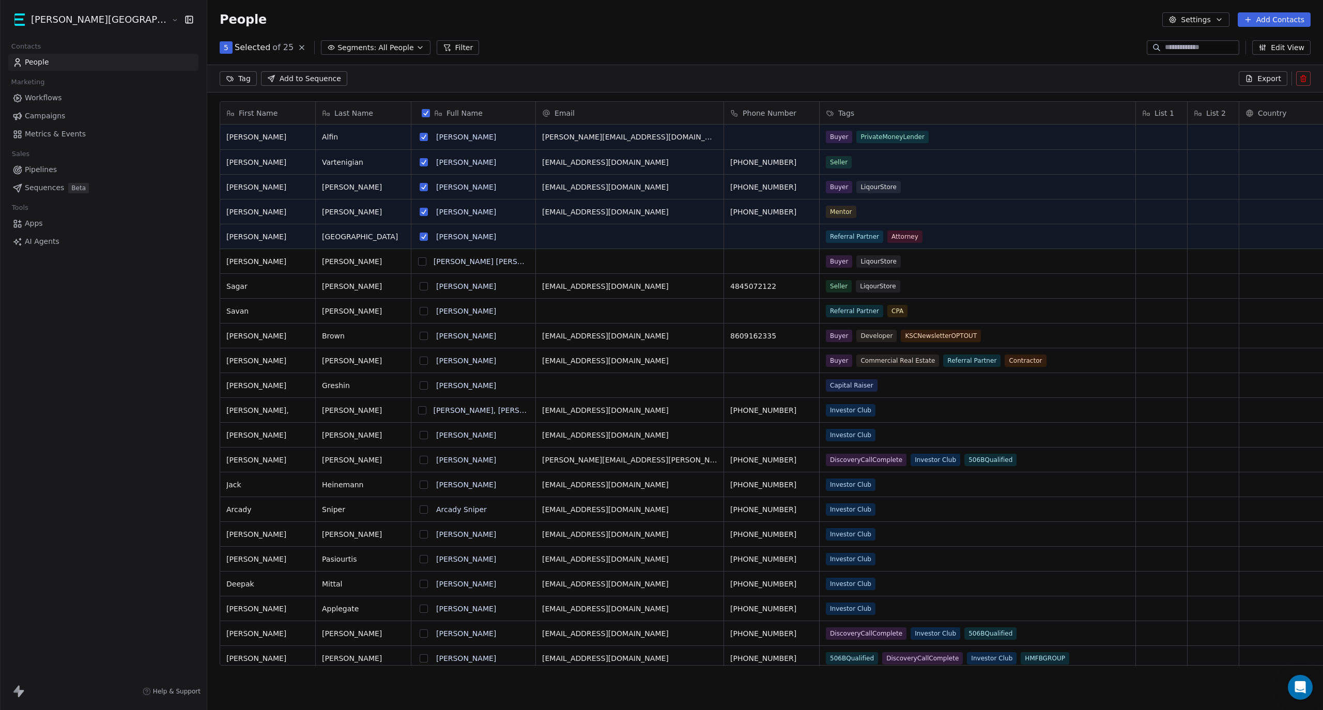
click at [418, 264] on button "grid" at bounding box center [422, 261] width 8 height 8
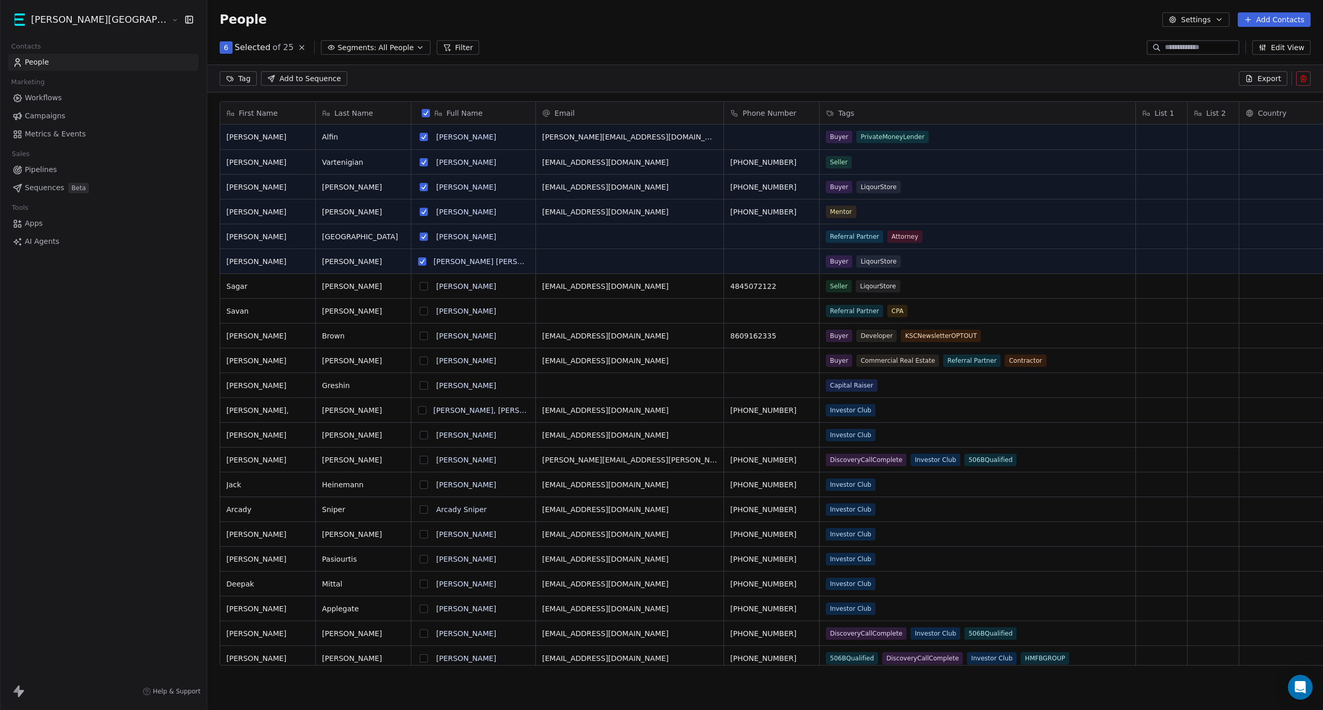
click at [420, 285] on button "grid" at bounding box center [424, 286] width 8 height 8
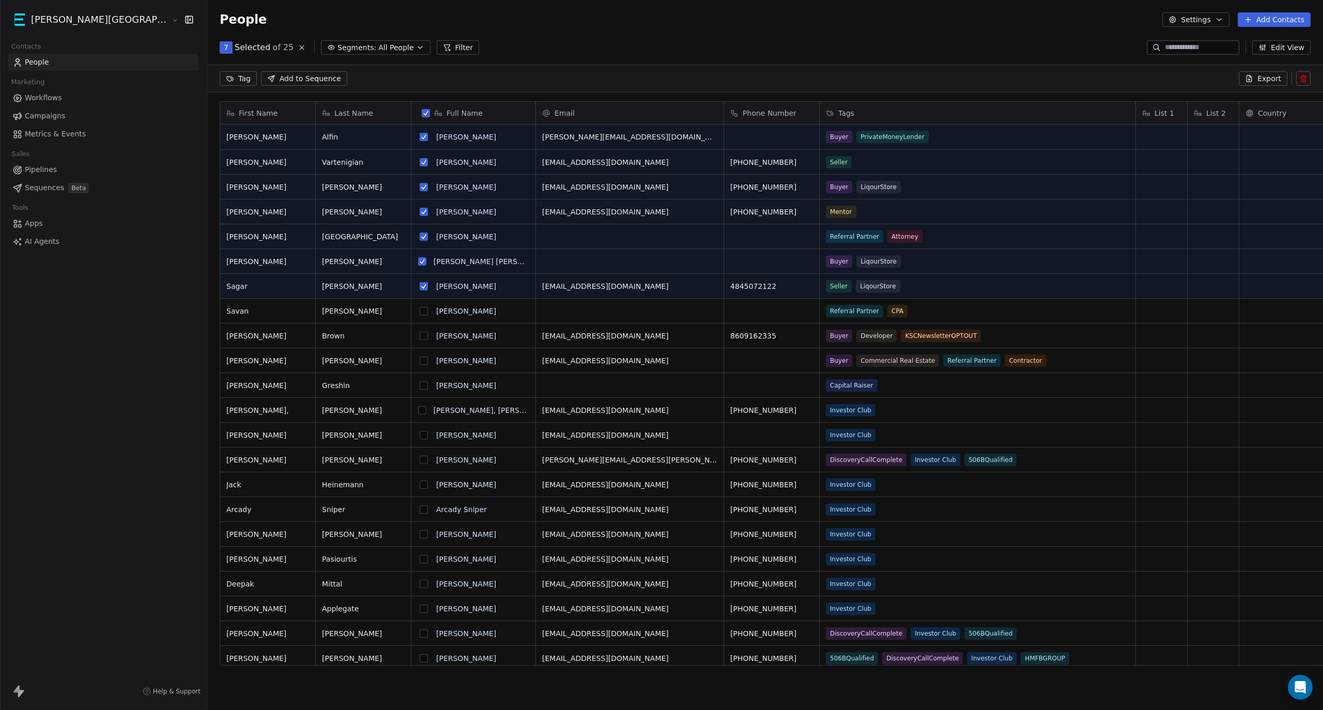
click at [420, 307] on button "grid" at bounding box center [424, 311] width 8 height 8
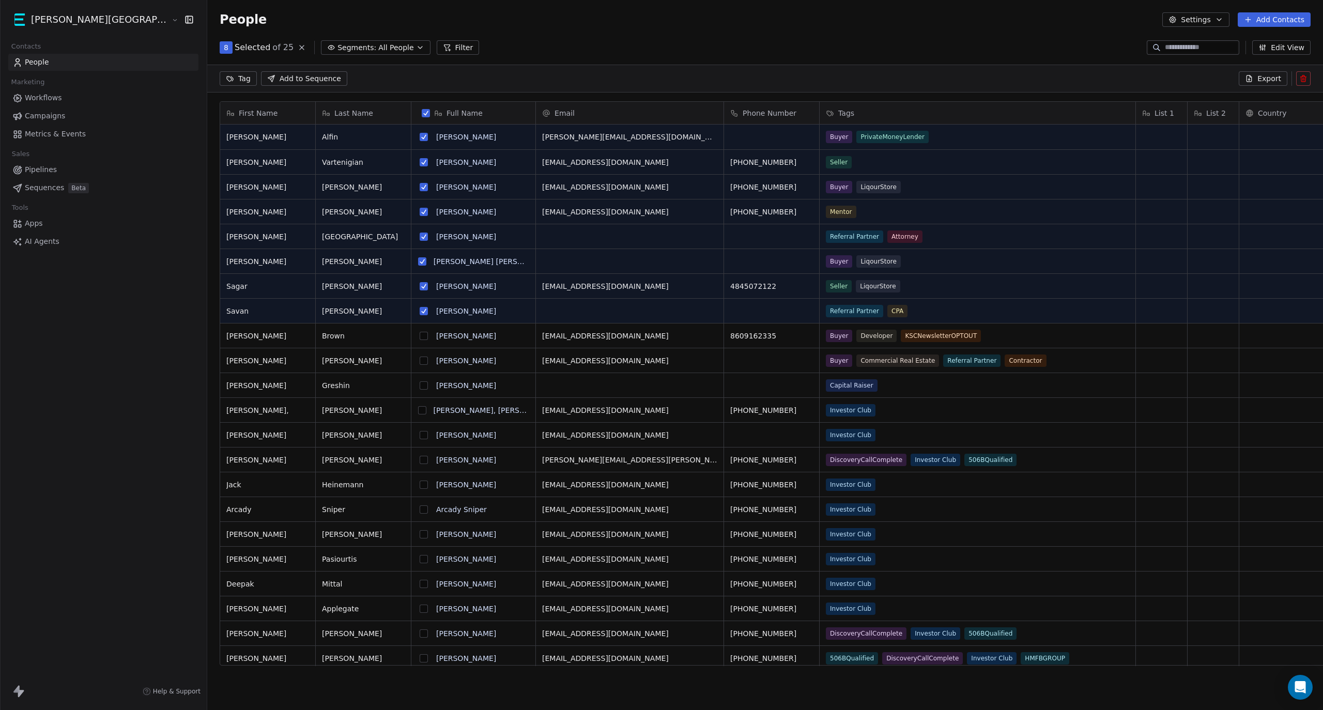
click at [420, 340] on button "grid" at bounding box center [424, 336] width 8 height 8
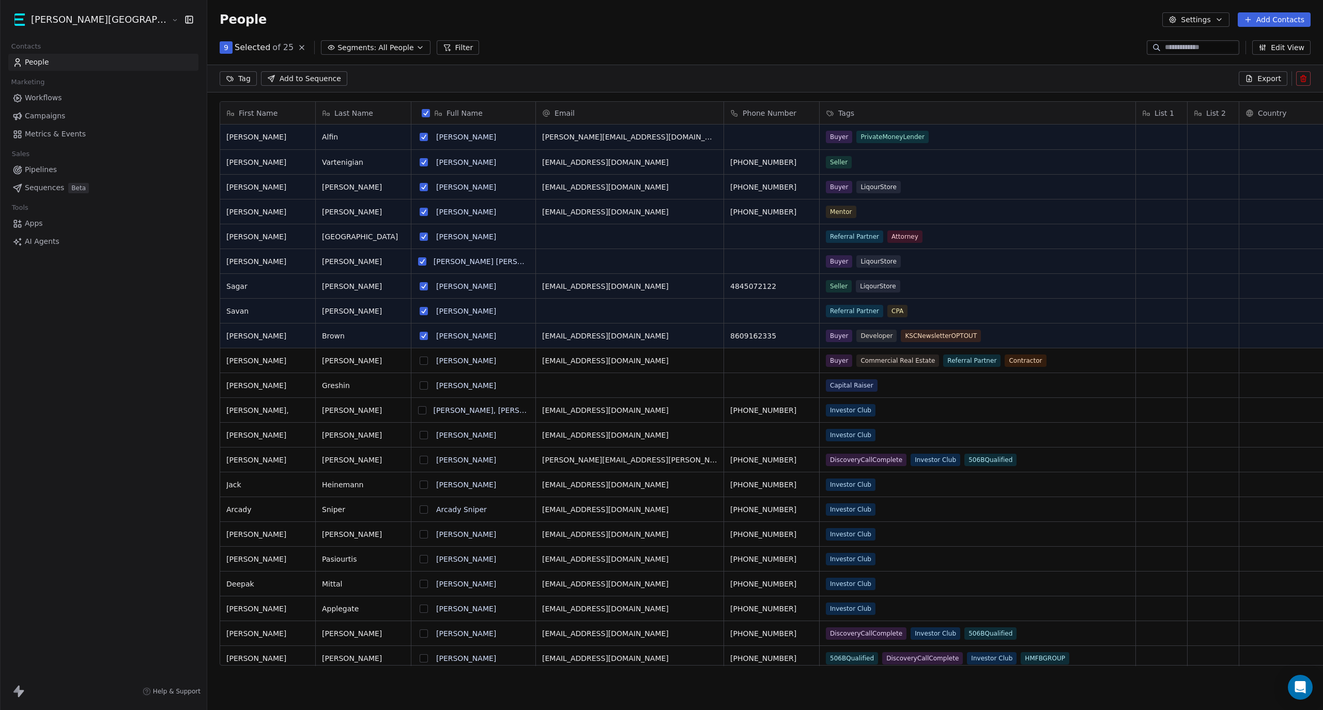
click at [420, 364] on button "grid" at bounding box center [424, 361] width 8 height 8
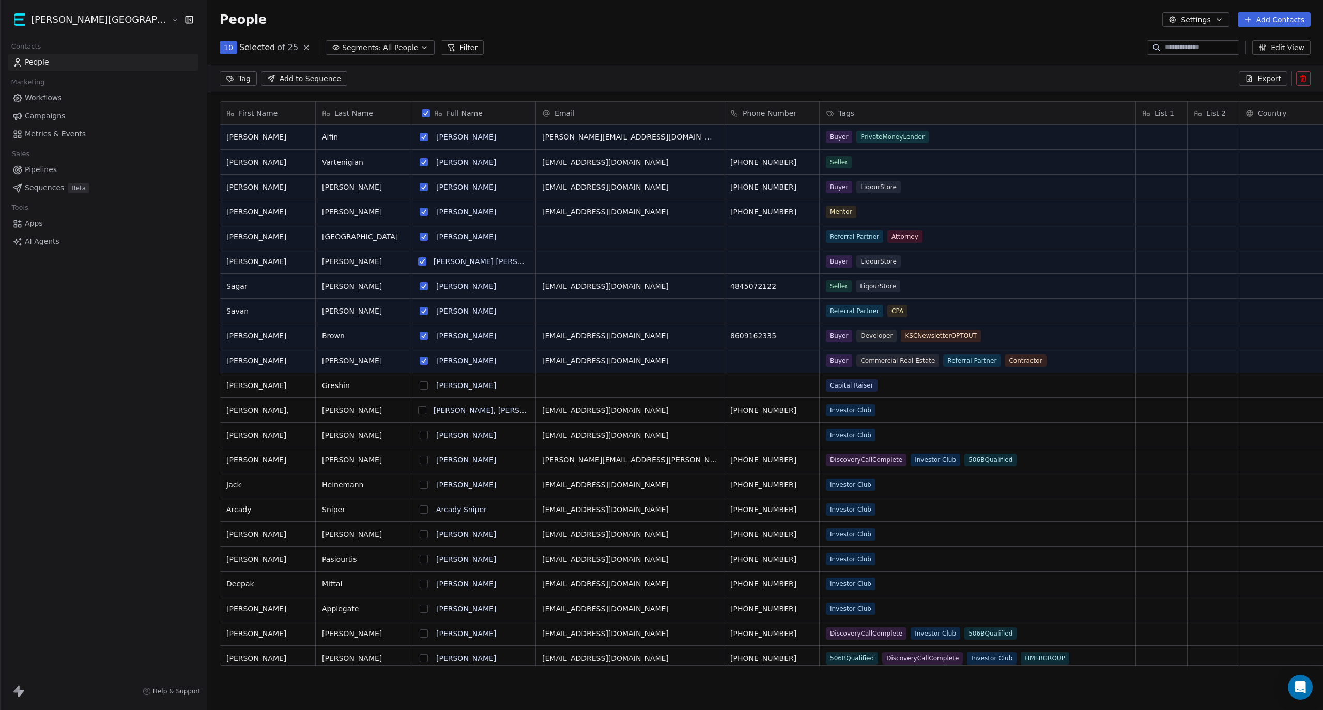
click at [420, 386] on button "grid" at bounding box center [424, 385] width 8 height 8
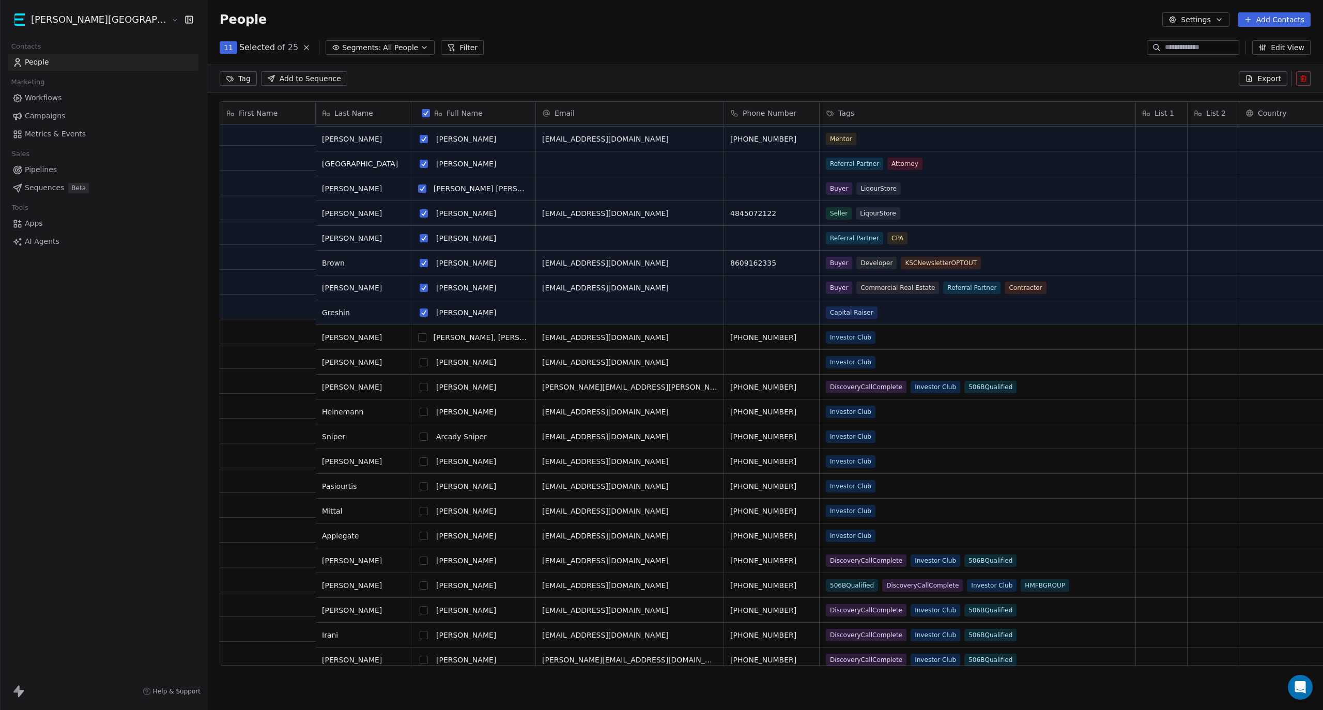
scroll to position [79, 0]
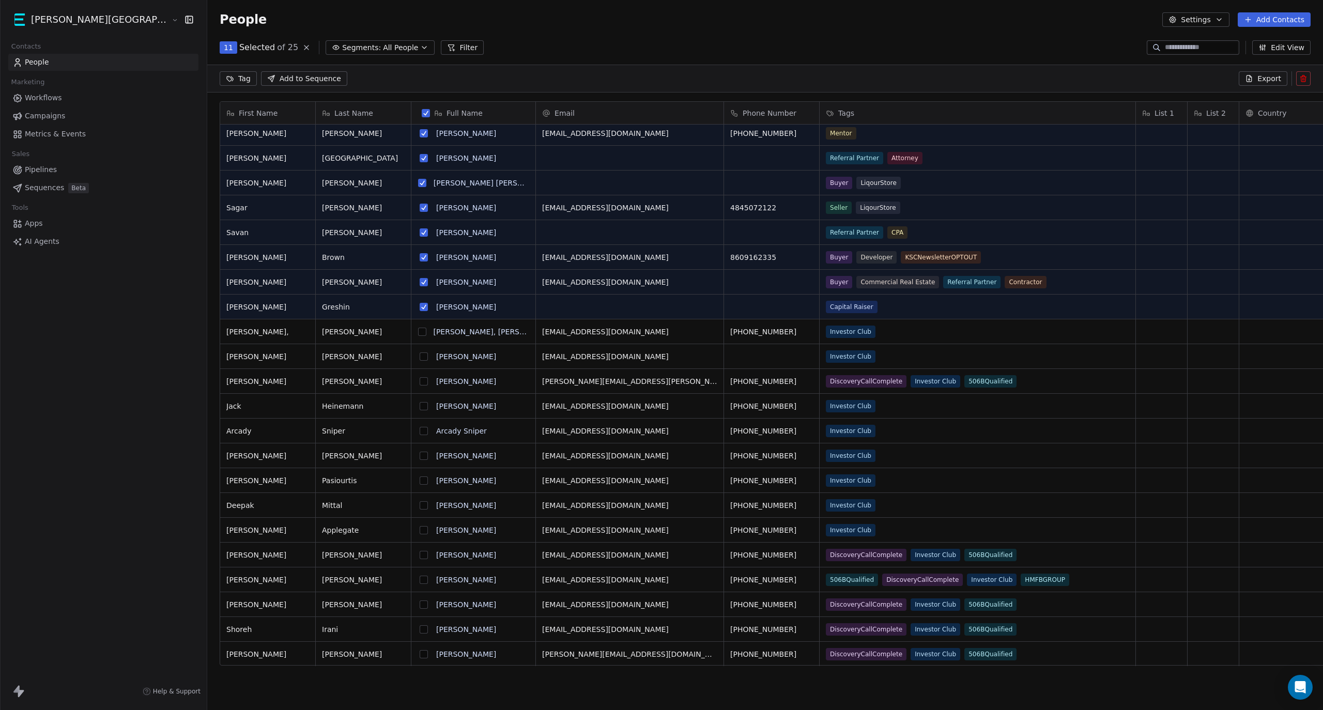
click at [418, 331] on button "grid" at bounding box center [422, 332] width 8 height 8
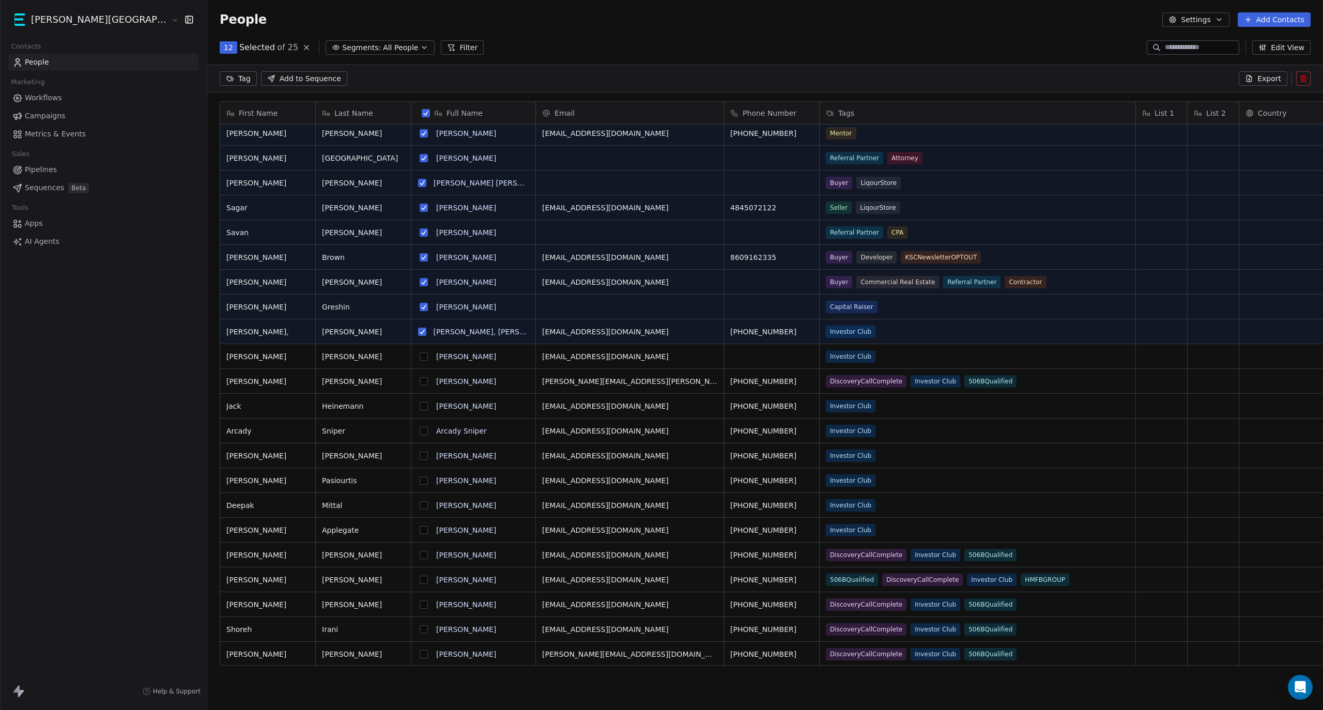
click at [420, 358] on button "grid" at bounding box center [424, 356] width 8 height 8
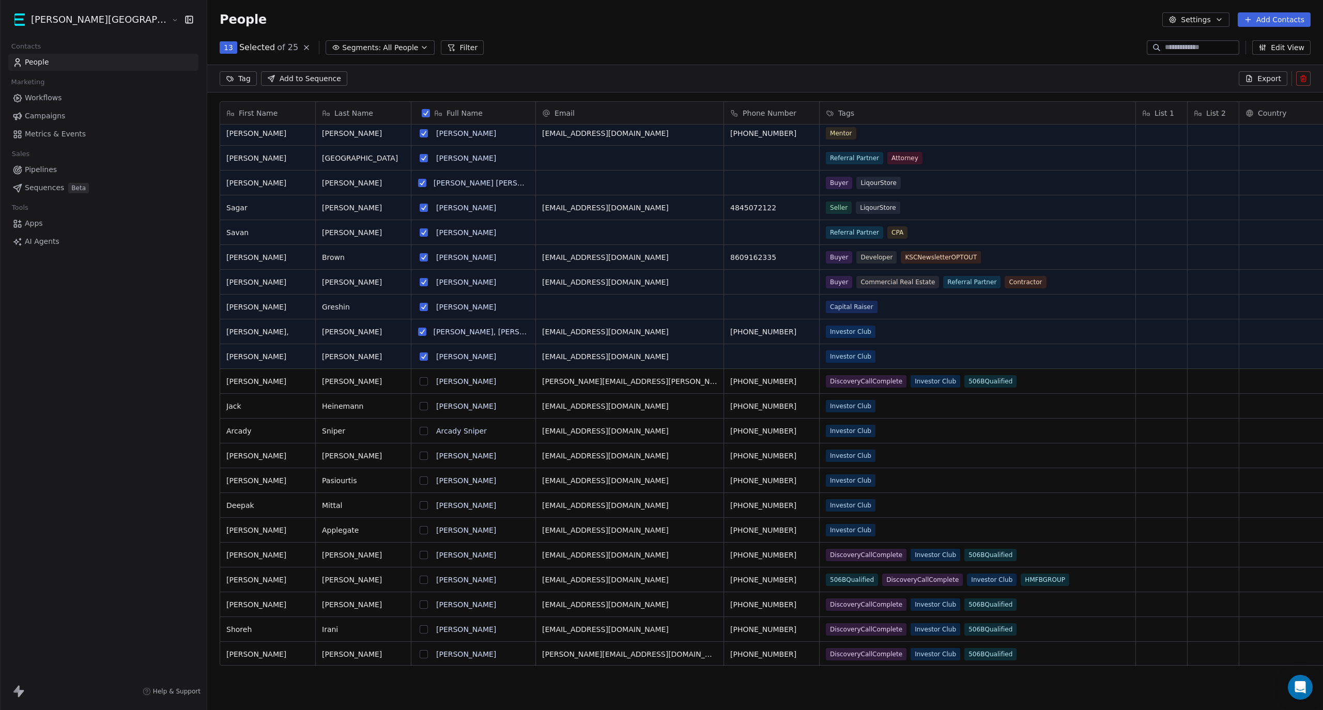
click at [420, 381] on button "grid" at bounding box center [424, 381] width 8 height 8
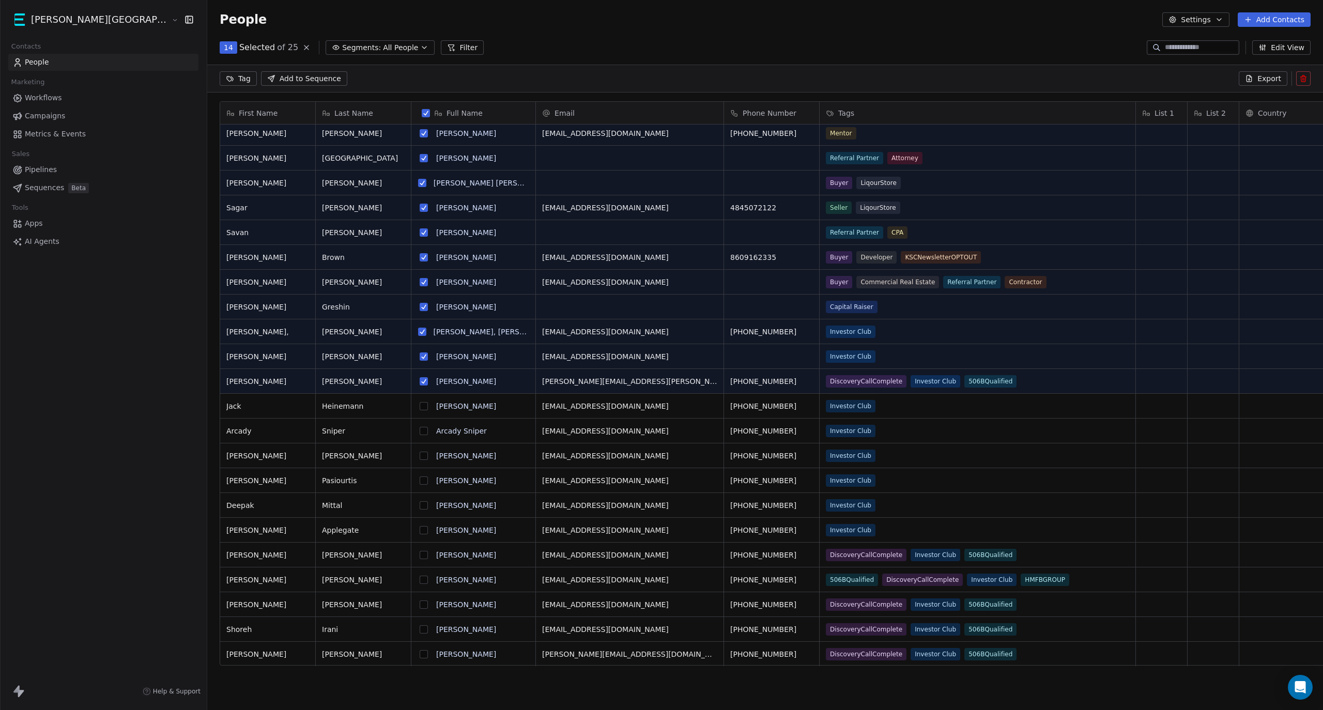
click at [420, 406] on button "grid" at bounding box center [424, 406] width 8 height 8
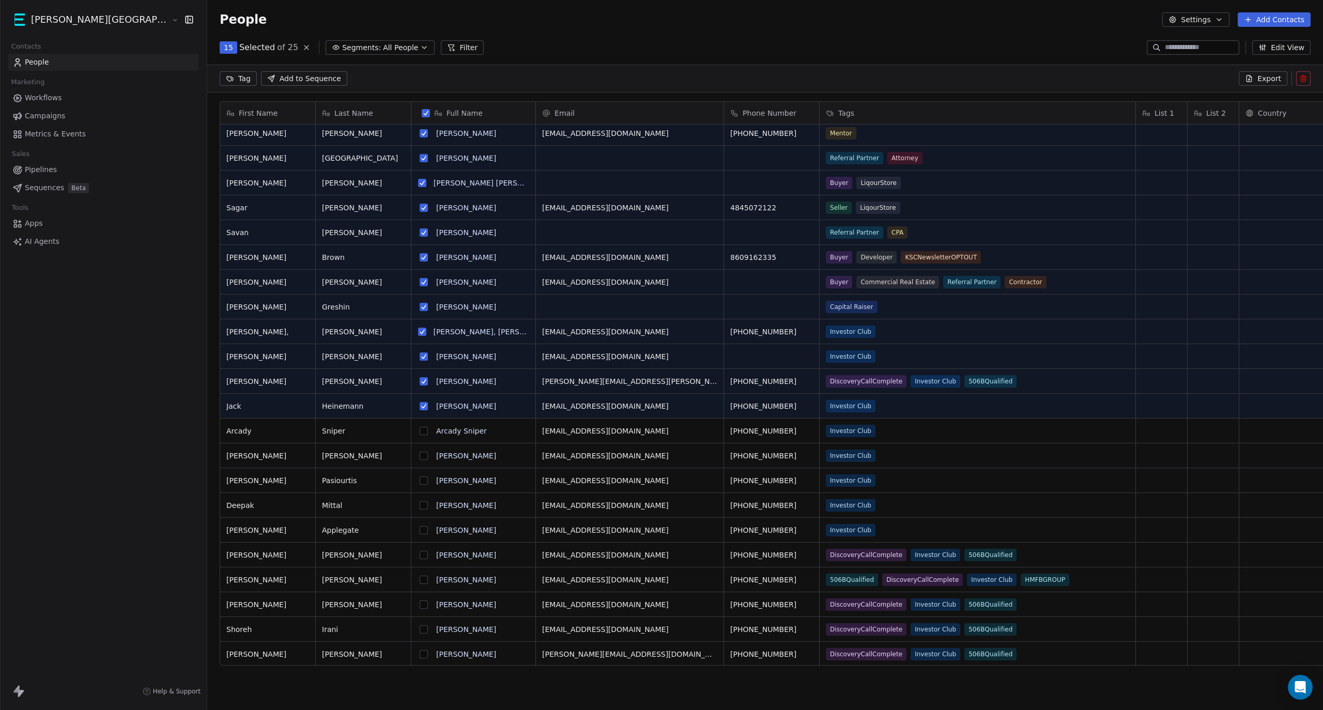
scroll to position [10, 0]
click at [420, 427] on button "grid" at bounding box center [424, 431] width 8 height 8
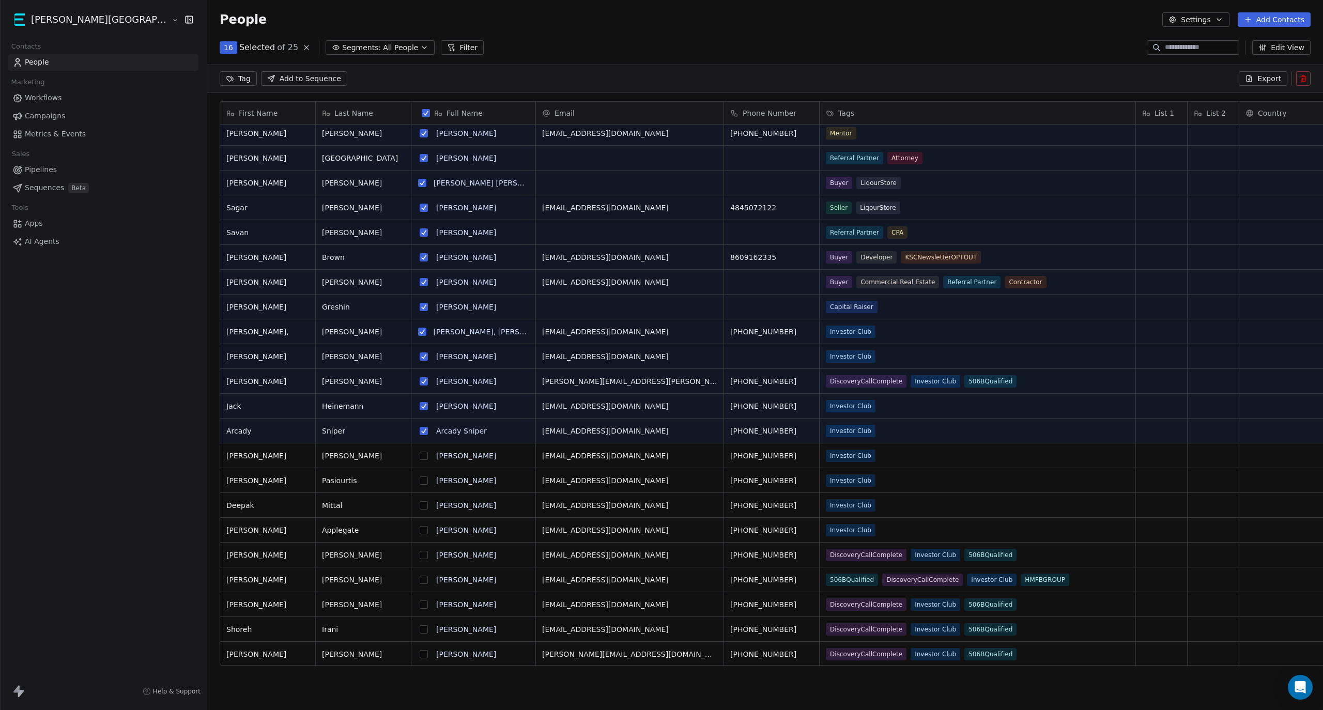
click at [420, 452] on button "grid" at bounding box center [424, 456] width 8 height 8
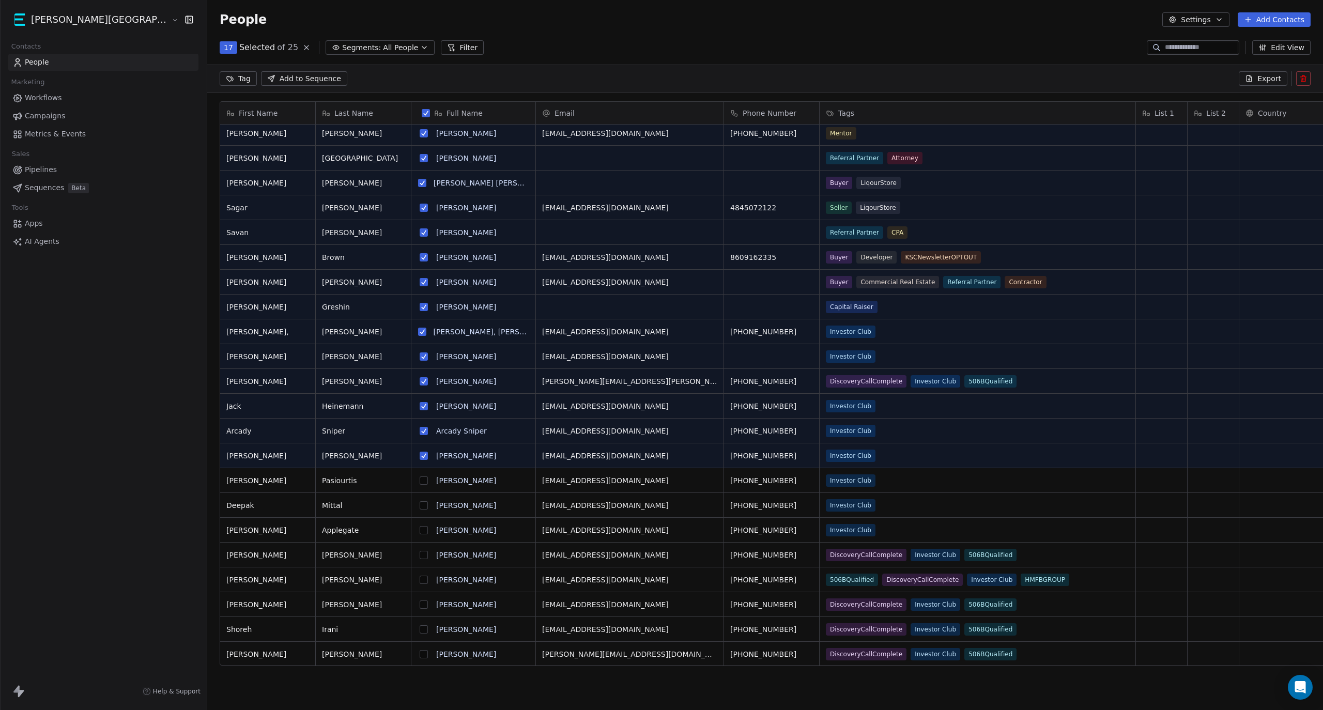
click at [420, 476] on button "grid" at bounding box center [424, 480] width 8 height 8
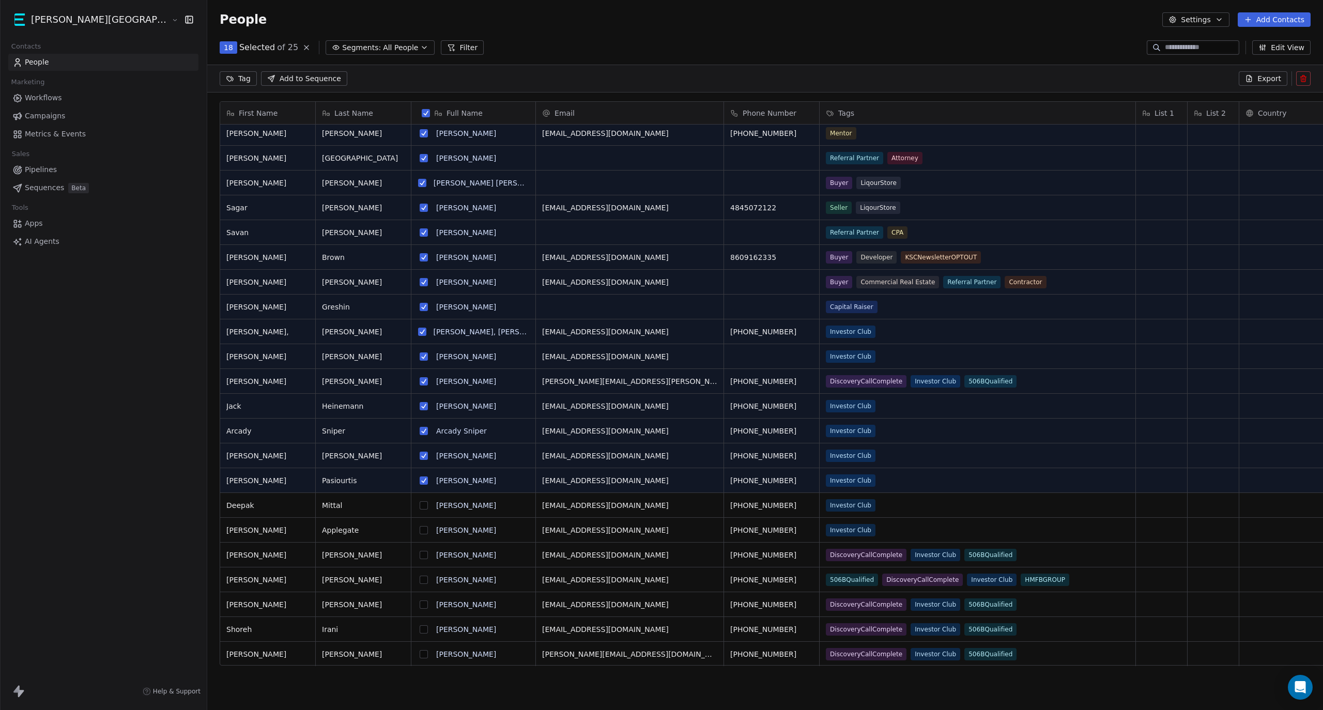
click at [420, 501] on button "grid" at bounding box center [424, 505] width 8 height 8
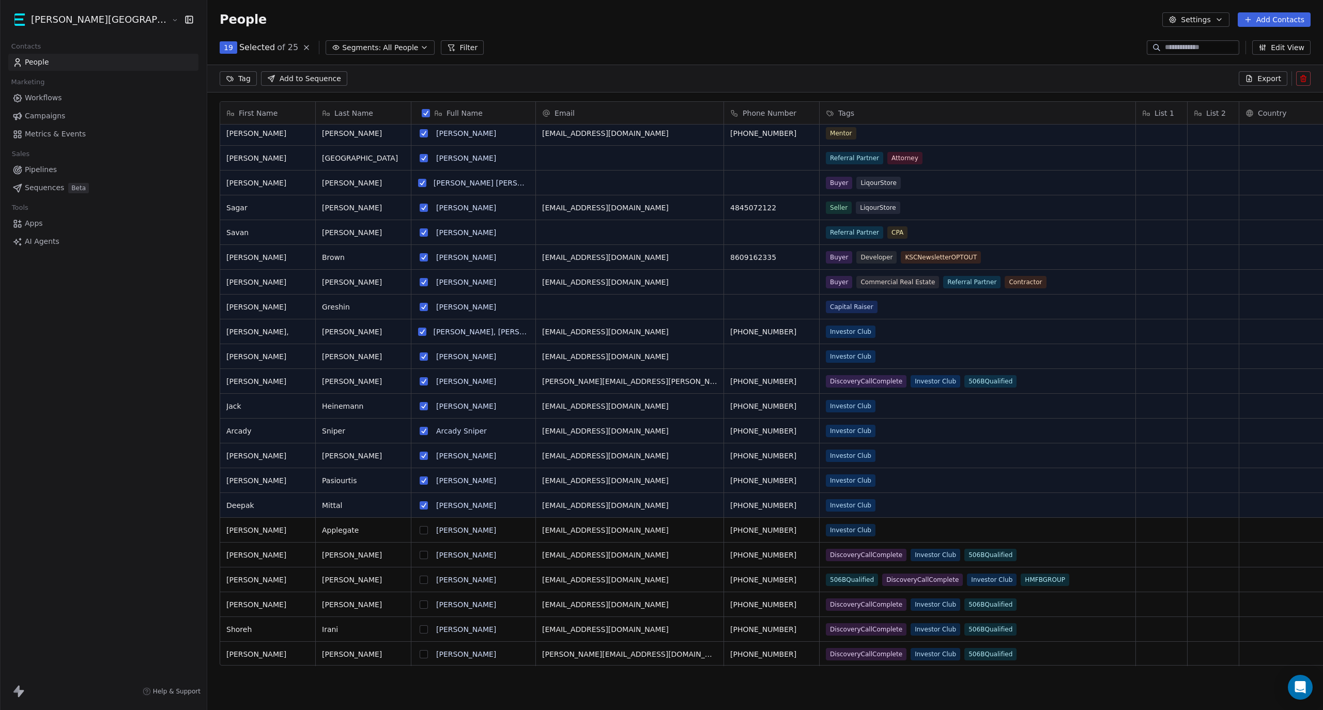
click at [420, 526] on button "grid" at bounding box center [424, 530] width 8 height 8
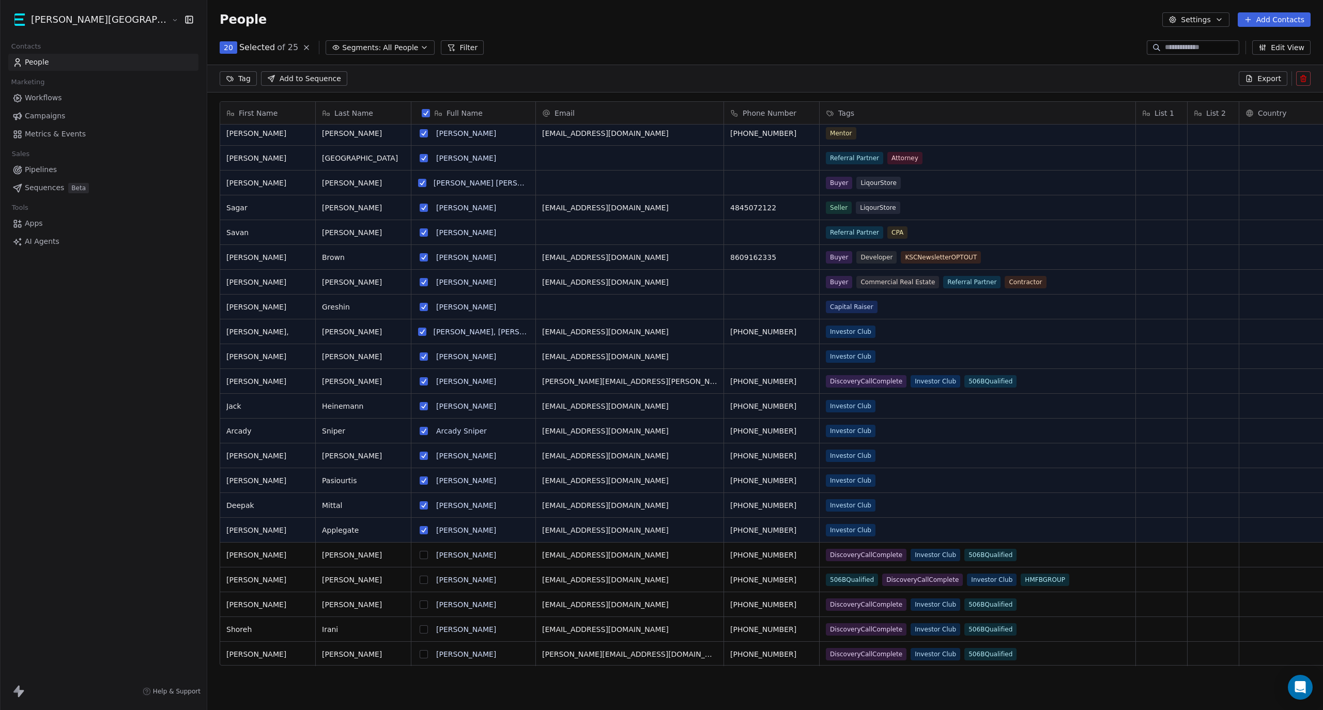
click at [420, 551] on button "grid" at bounding box center [424, 555] width 8 height 8
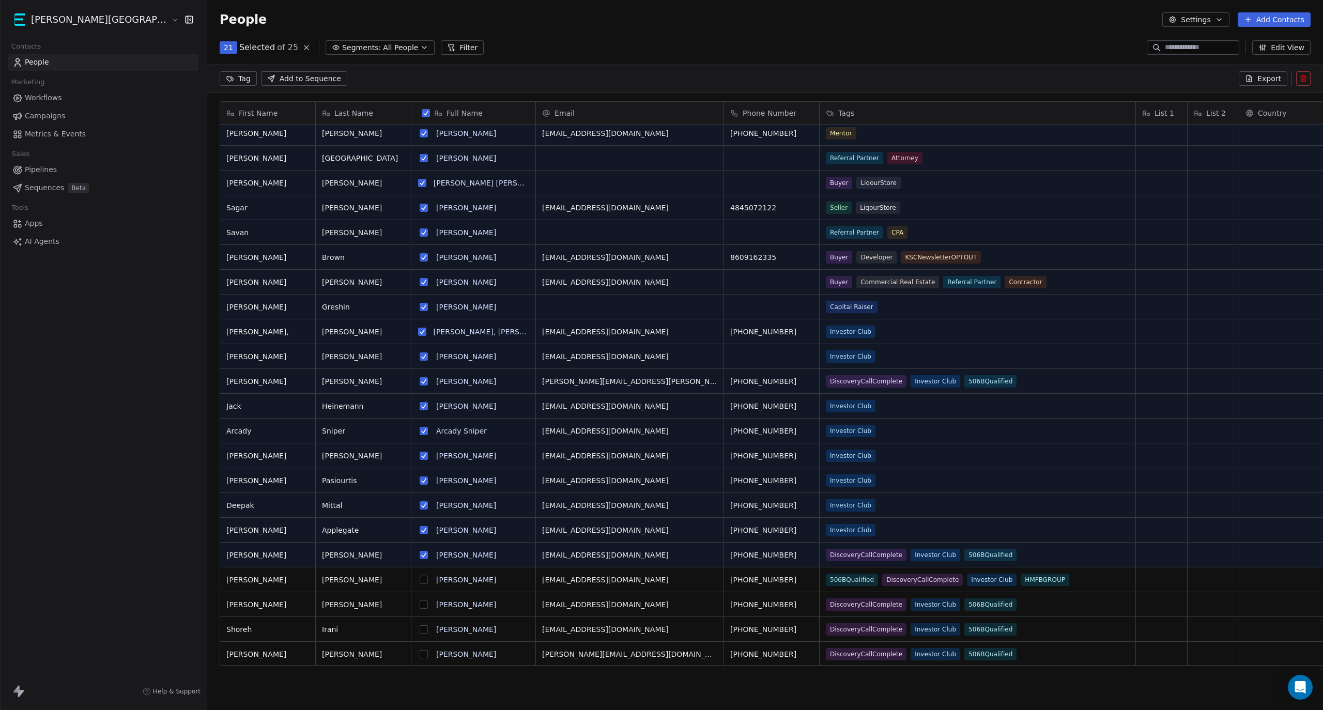
click at [420, 576] on button "grid" at bounding box center [424, 580] width 8 height 8
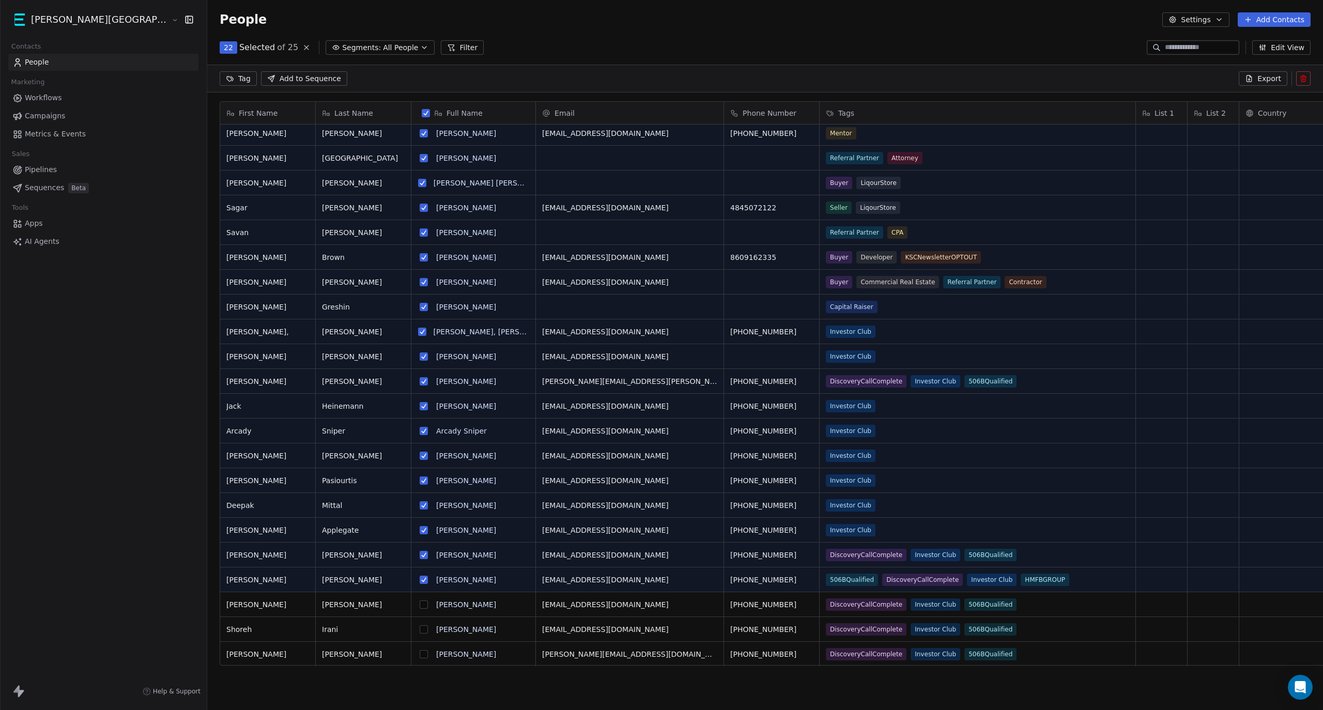
click at [420, 601] on button "grid" at bounding box center [424, 605] width 8 height 8
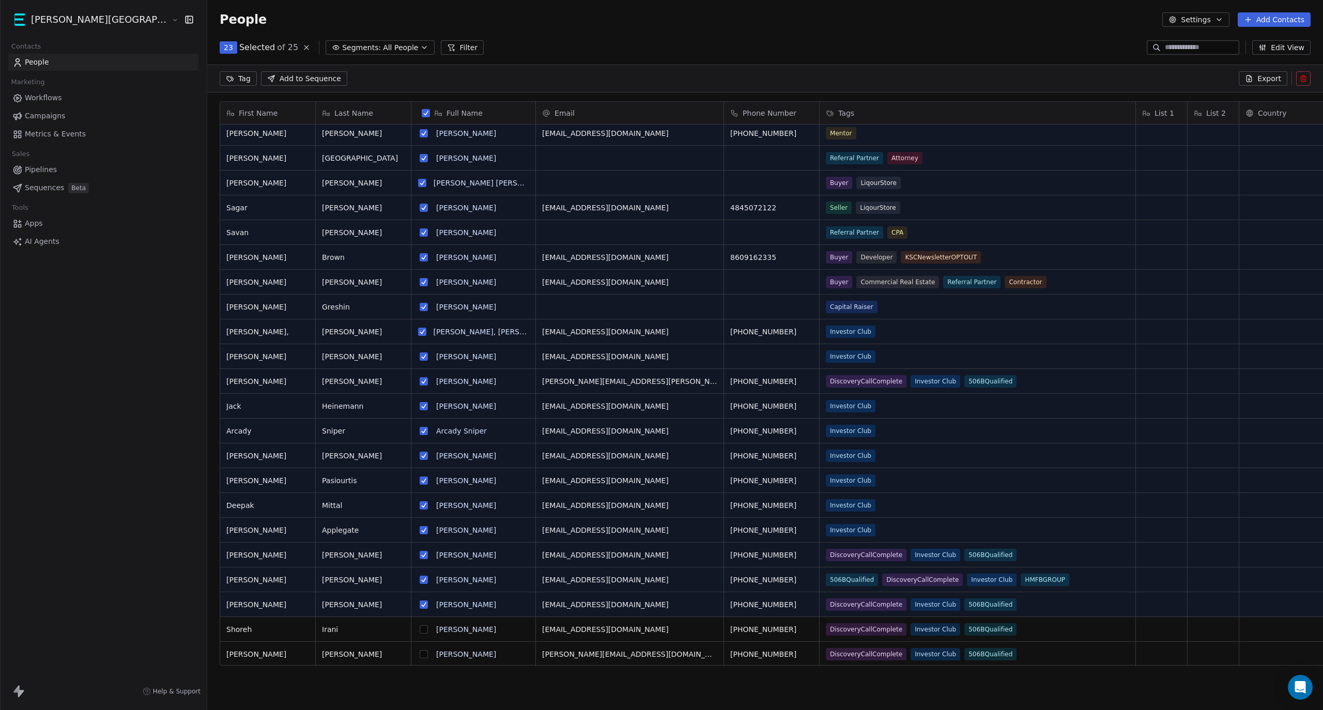
click at [420, 650] on button "grid" at bounding box center [424, 654] width 8 height 8
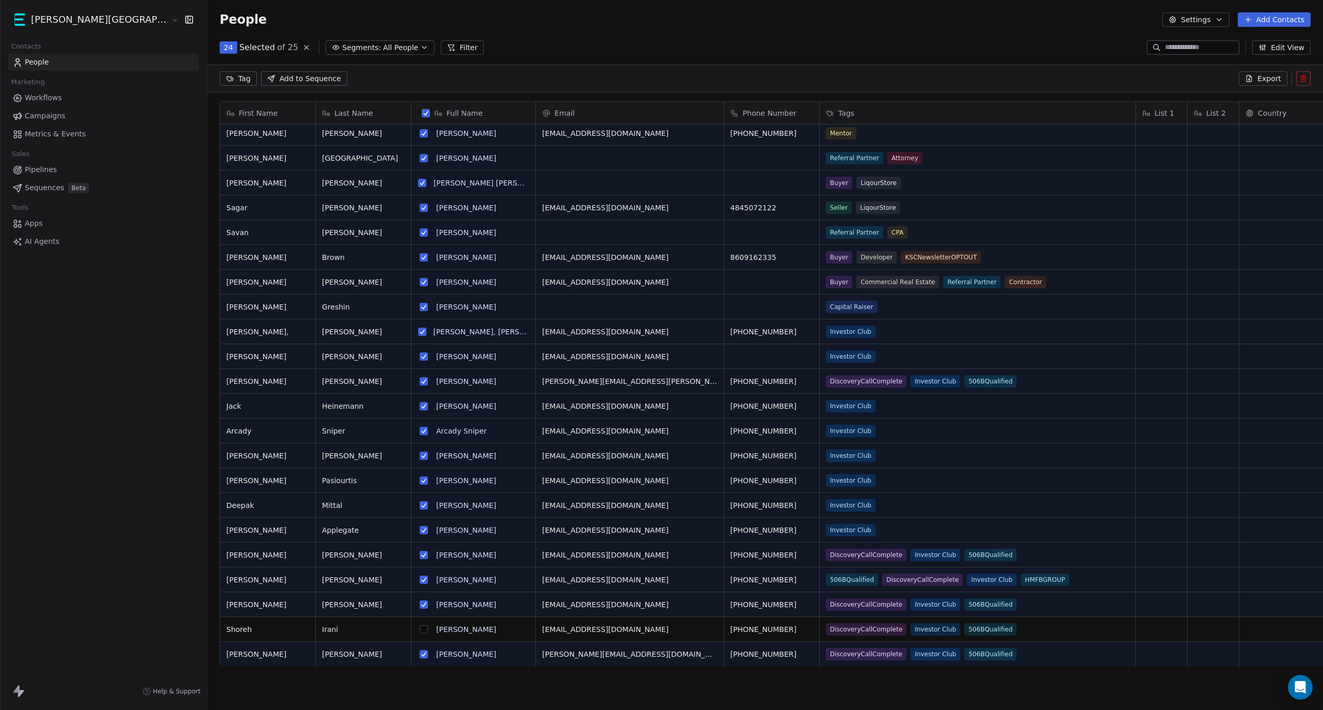
click at [418, 623] on div "S" at bounding box center [424, 629] width 12 height 12
click at [420, 625] on button "grid" at bounding box center [424, 629] width 8 height 8
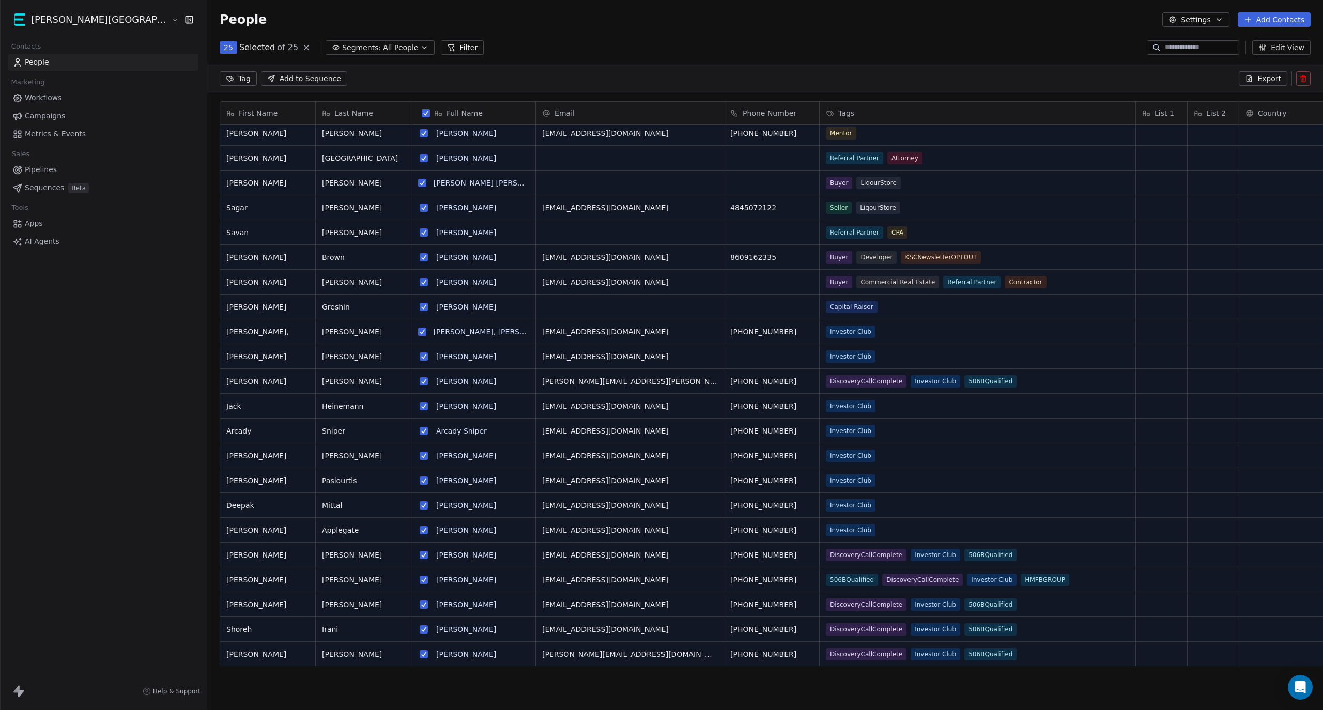
click at [1264, 82] on span "Export" at bounding box center [1269, 78] width 24 height 10
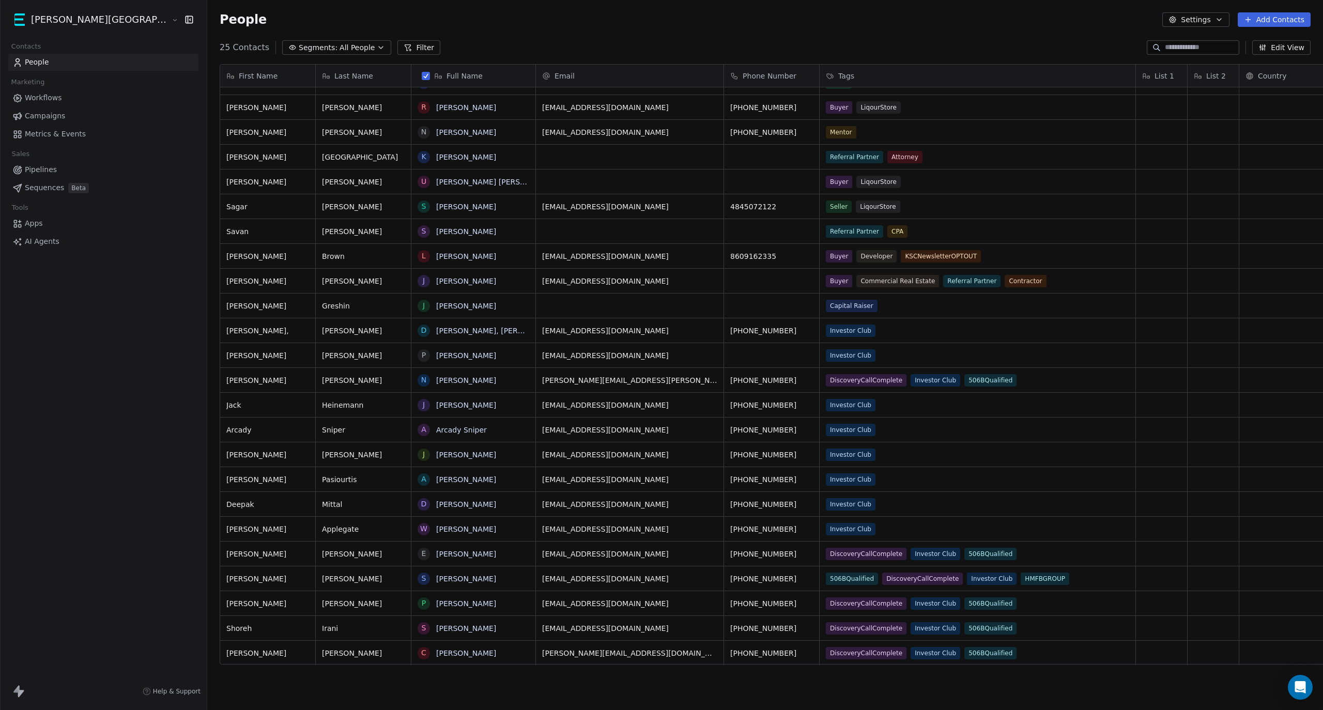
scroll to position [42, 0]
click at [702, 29] on link "here" at bounding box center [709, 25] width 15 height 8
click at [207, 56] on div "First Name [PERSON_NAME] [PERSON_NAME] [PERSON_NAME] [PERSON_NAME] [PERSON_NAME…" at bounding box center [765, 368] width 1116 height 625
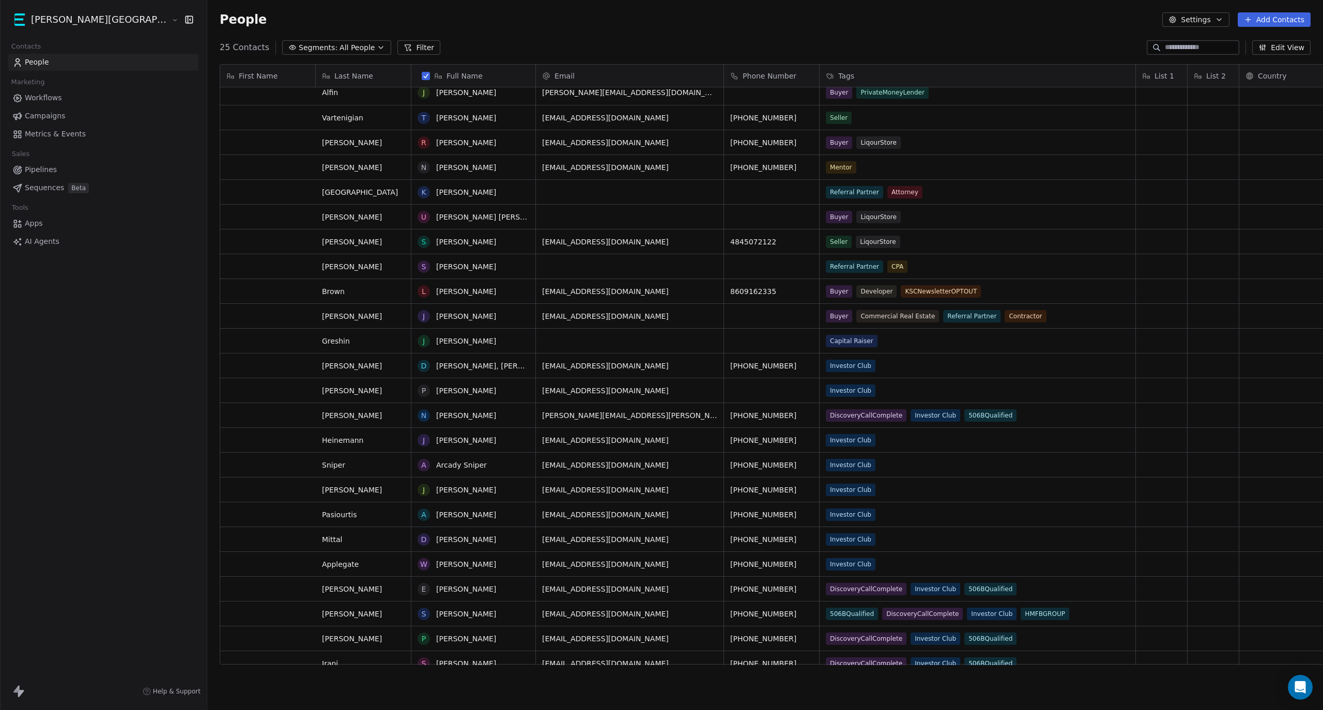
scroll to position [0, 0]
